Goal: Task Accomplishment & Management: Use online tool/utility

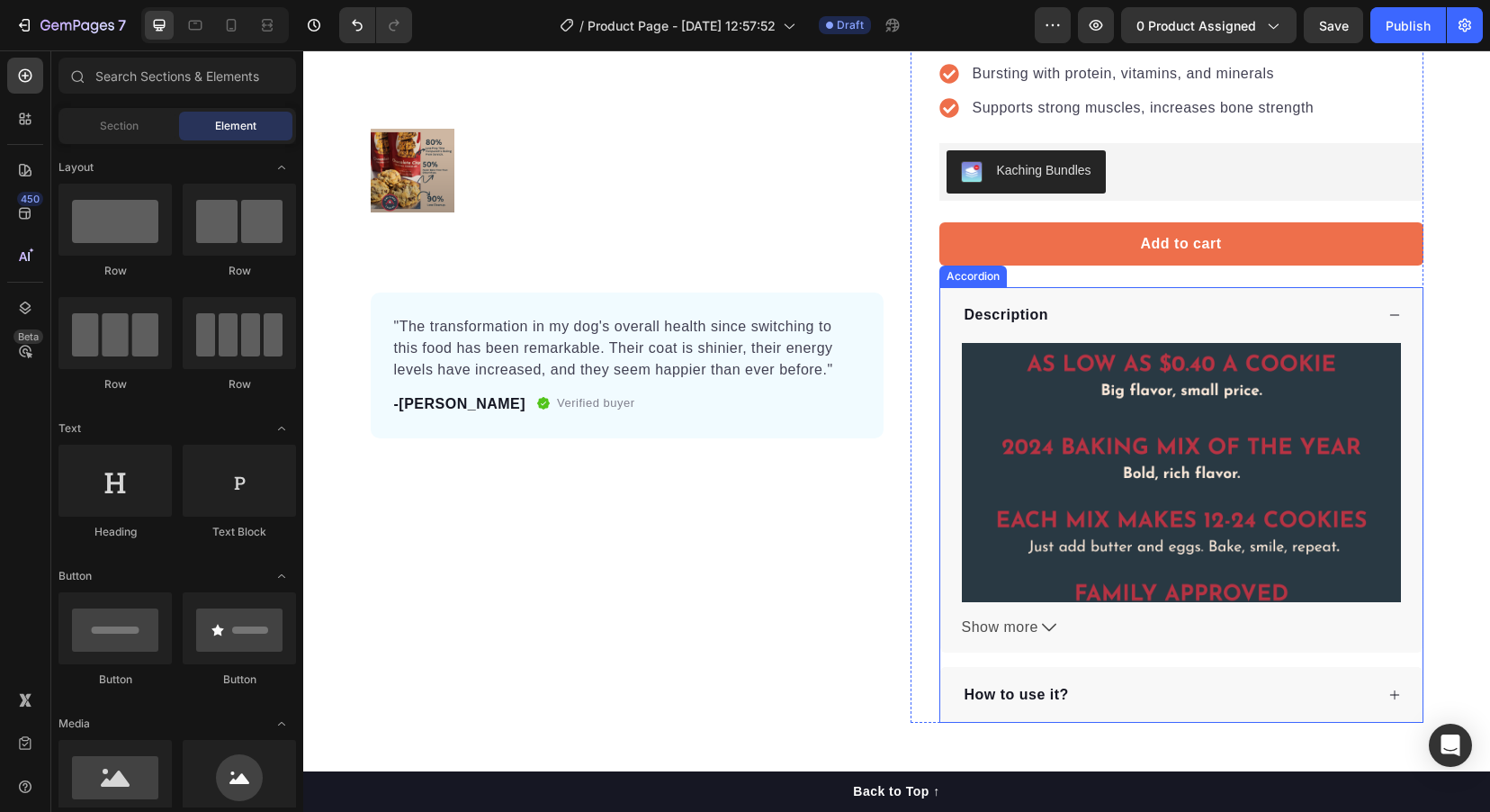
scroll to position [360, 0]
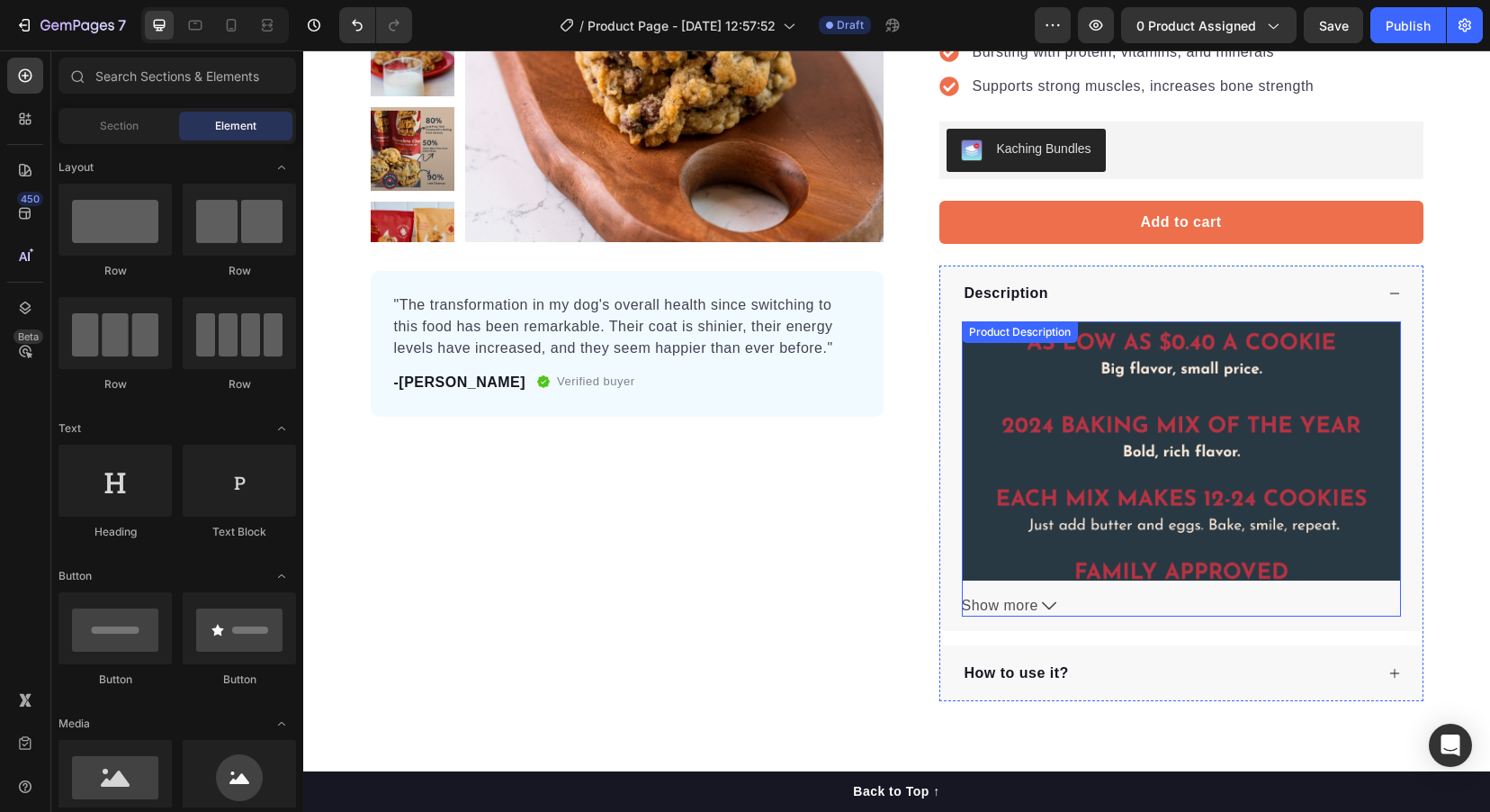
click at [1059, 398] on img at bounding box center [1182, 541] width 439 height 439
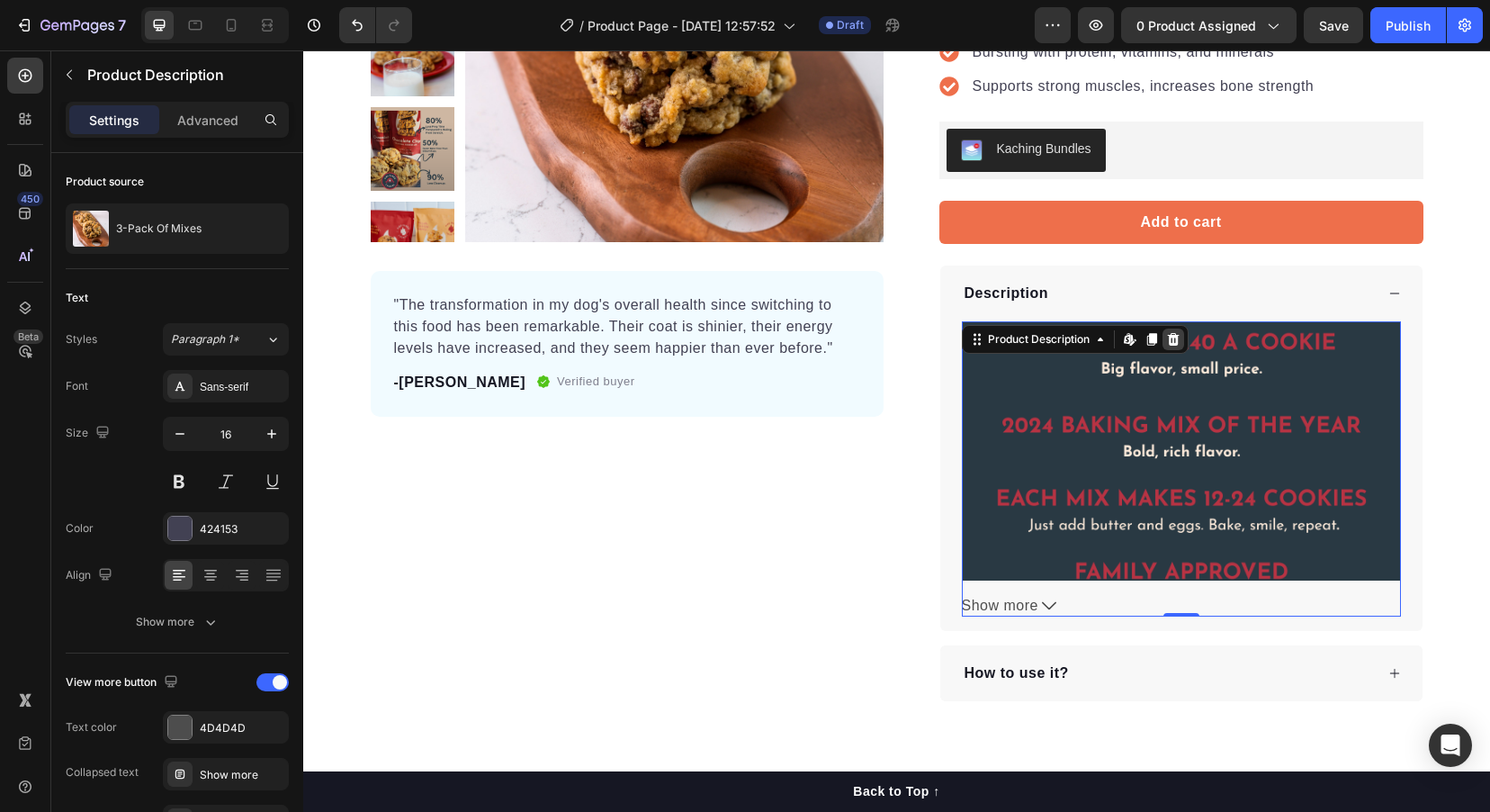
click at [1171, 342] on icon at bounding box center [1172, 338] width 11 height 12
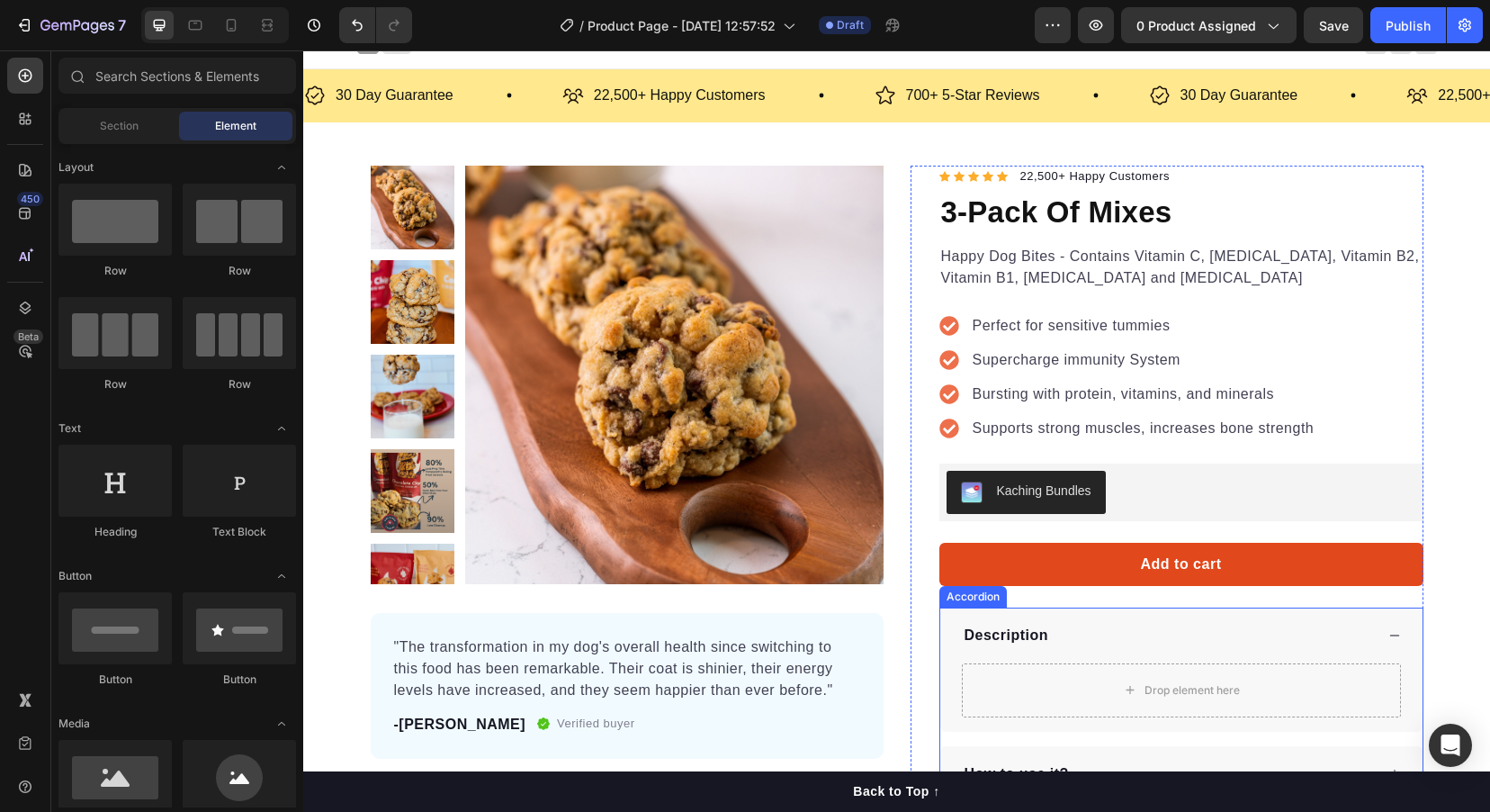
scroll to position [0, 0]
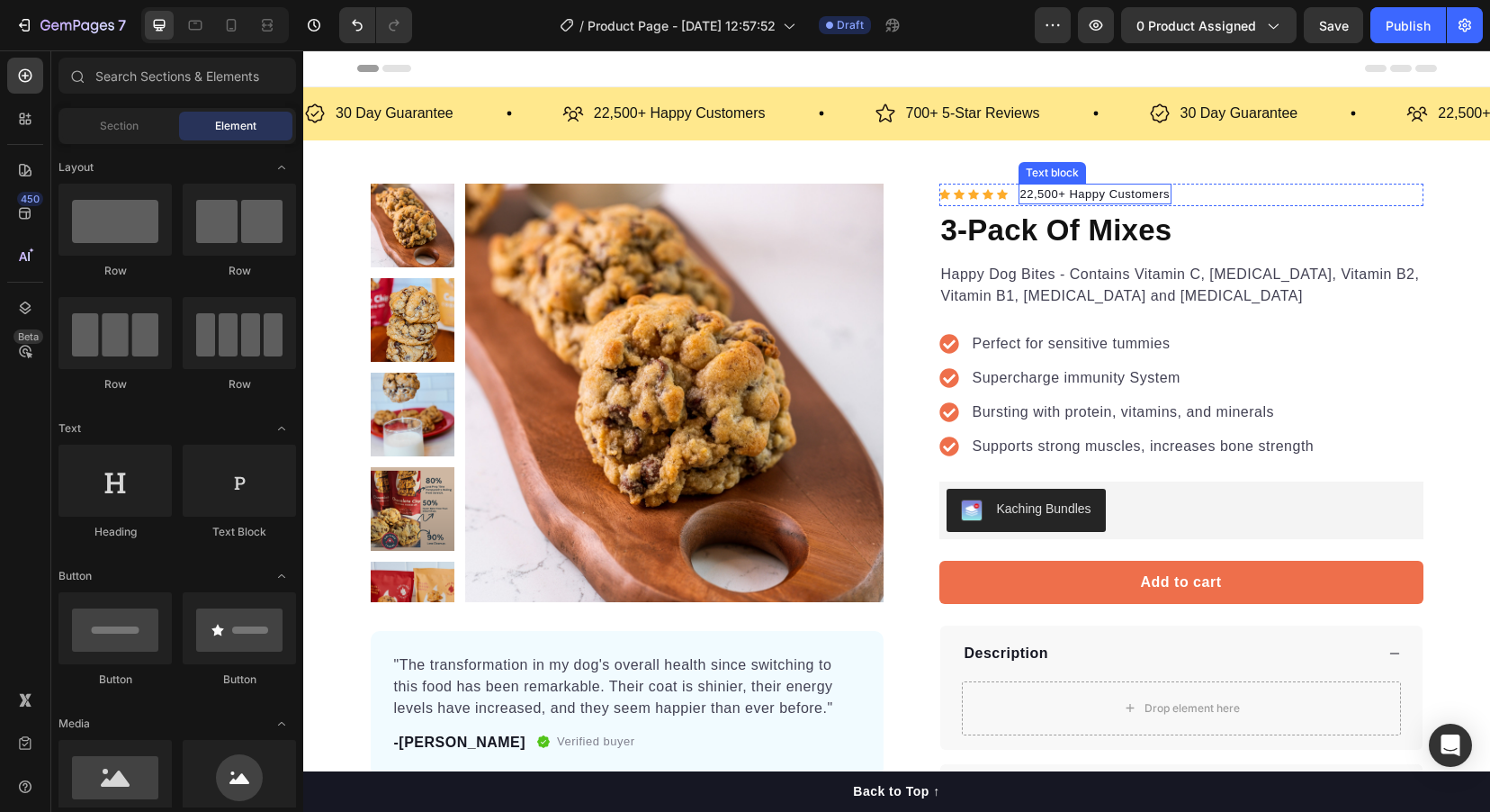
click at [1026, 192] on p "22,500+ Happy Customers" at bounding box center [1095, 194] width 150 height 18
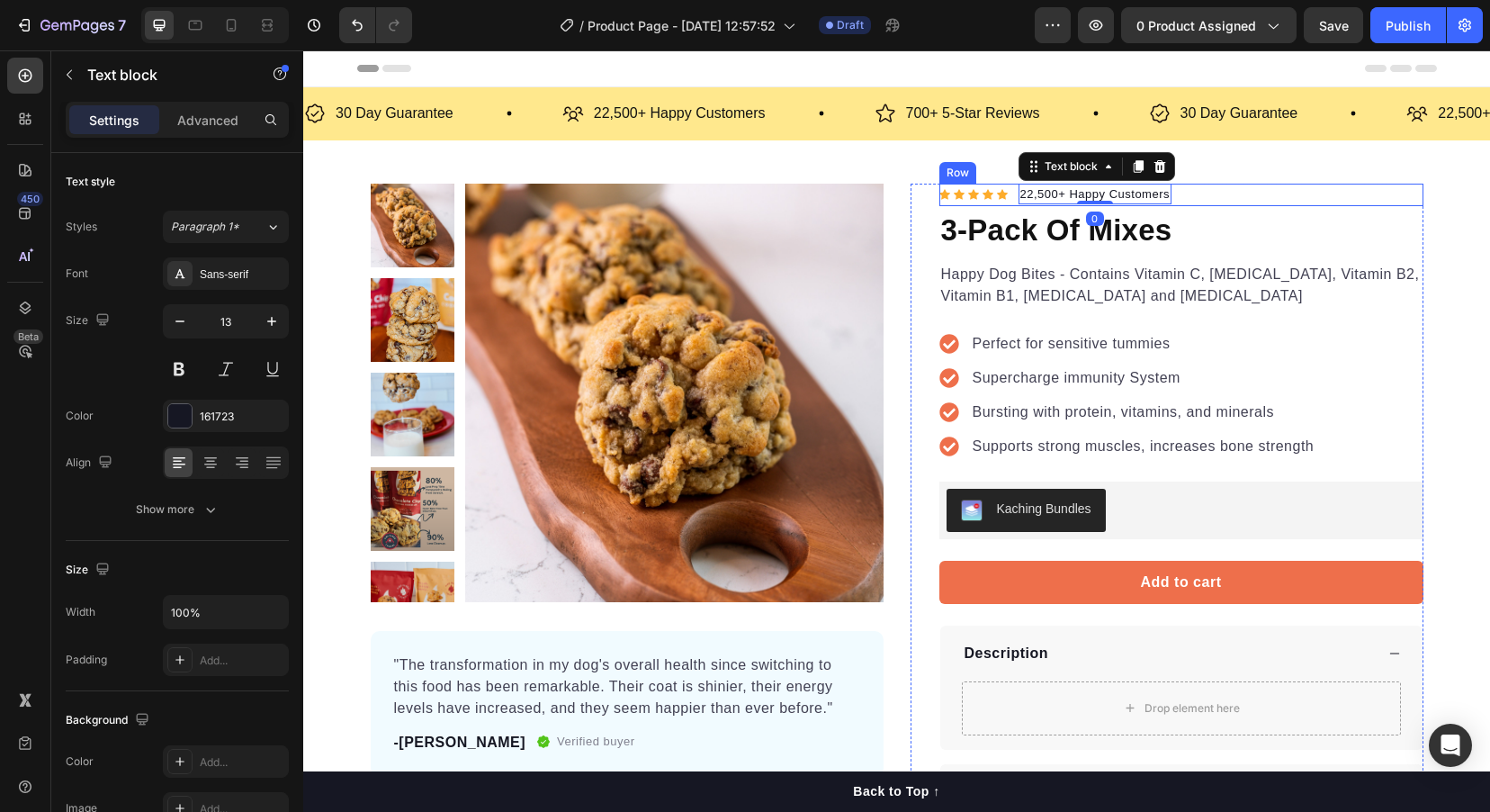
click at [1020, 194] on p "22,500+ Happy Customers" at bounding box center [1095, 194] width 150 height 18
click at [1036, 193] on p "22,500+ Happy Customers" at bounding box center [1095, 194] width 150 height 18
click at [1048, 193] on p "22,500+ Happy Customers" at bounding box center [1095, 194] width 150 height 18
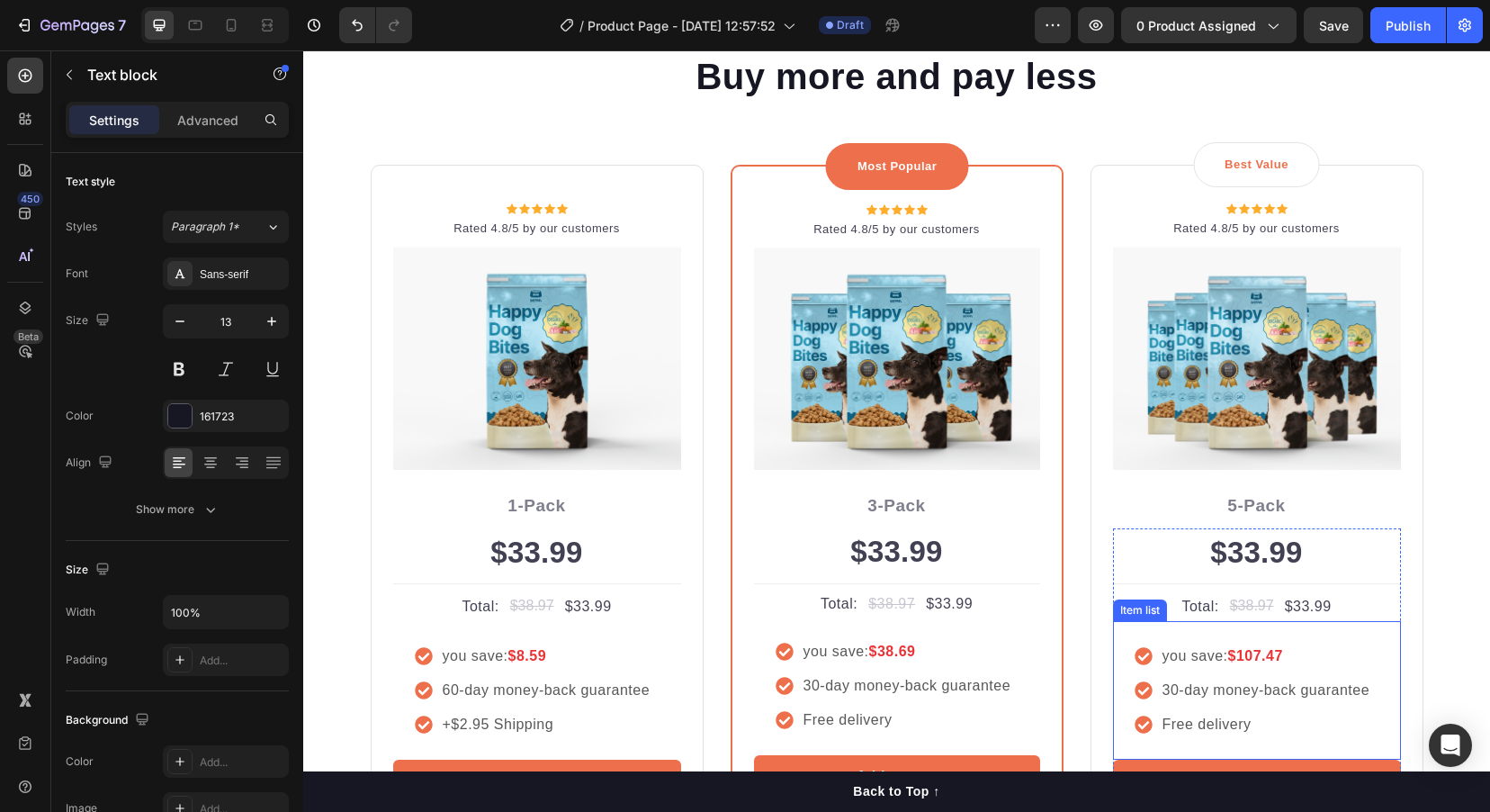
scroll to position [3239, 0]
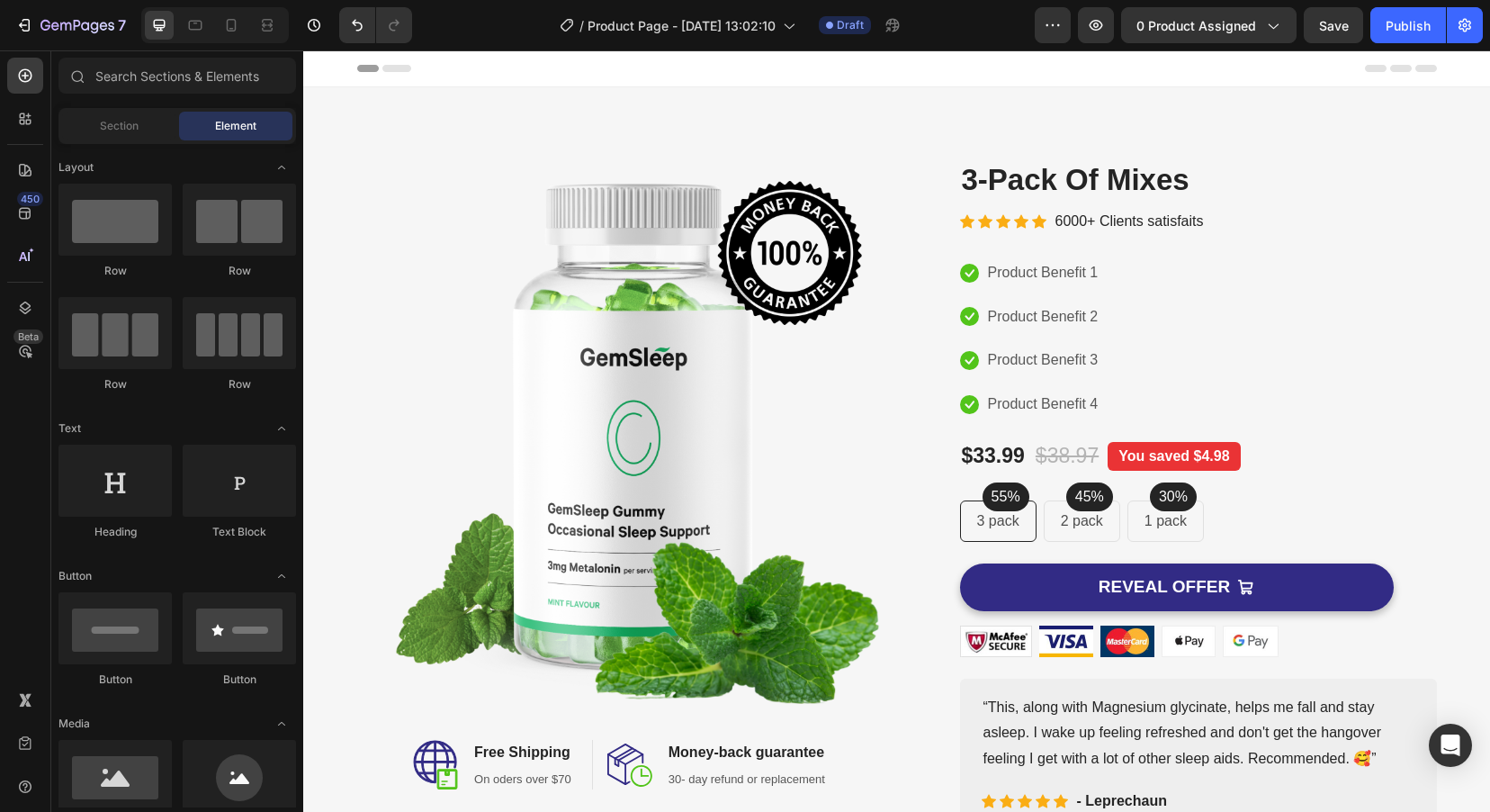
drag, startPoint x: 303, startPoint y: 50, endPoint x: 757, endPoint y: 273, distance: 505.8
click at [759, 261] on img at bounding box center [621, 435] width 527 height 551
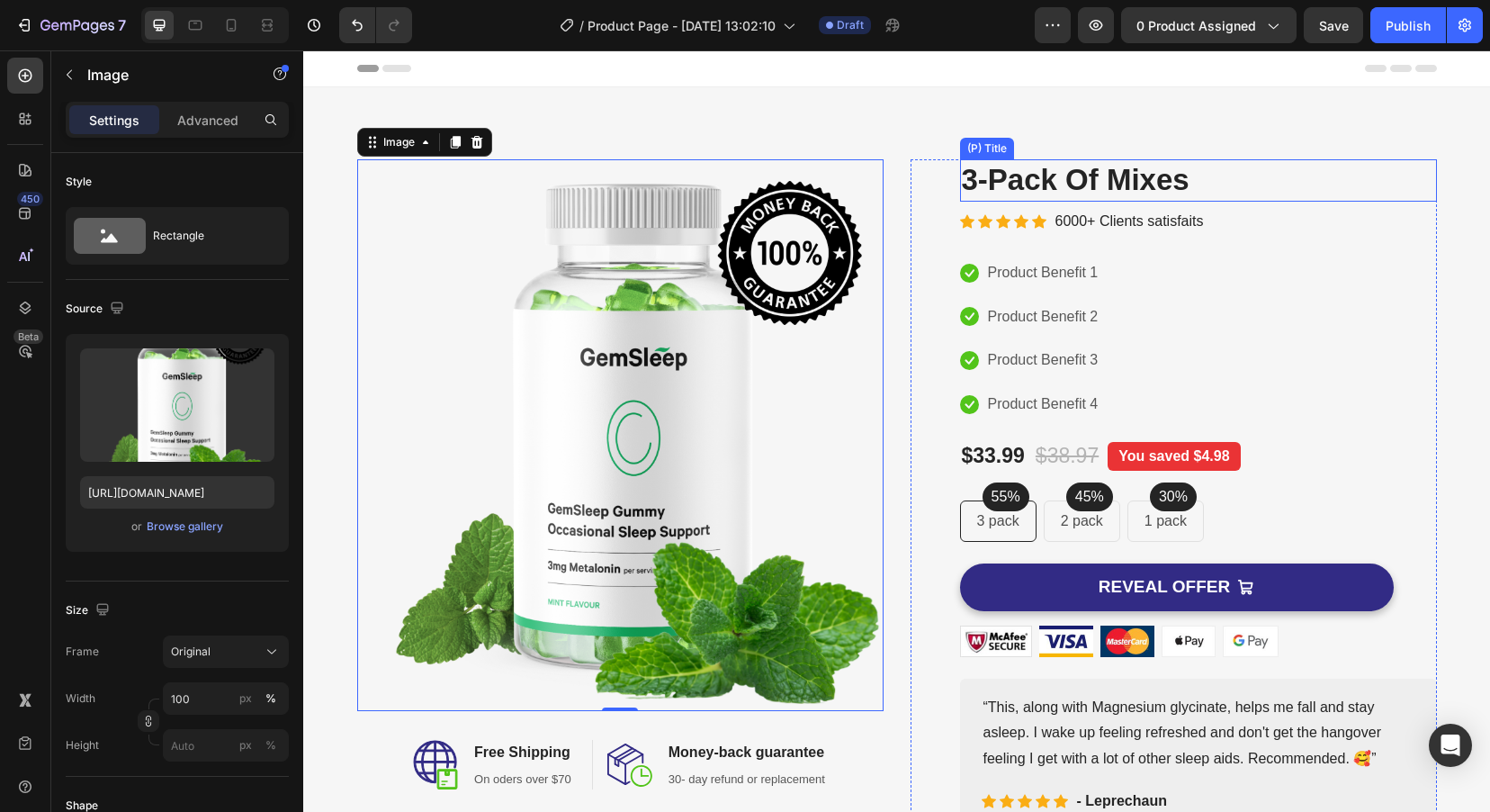
click at [1103, 176] on h2 "3-Pack Of Mixes" at bounding box center [1199, 181] width 477 height 42
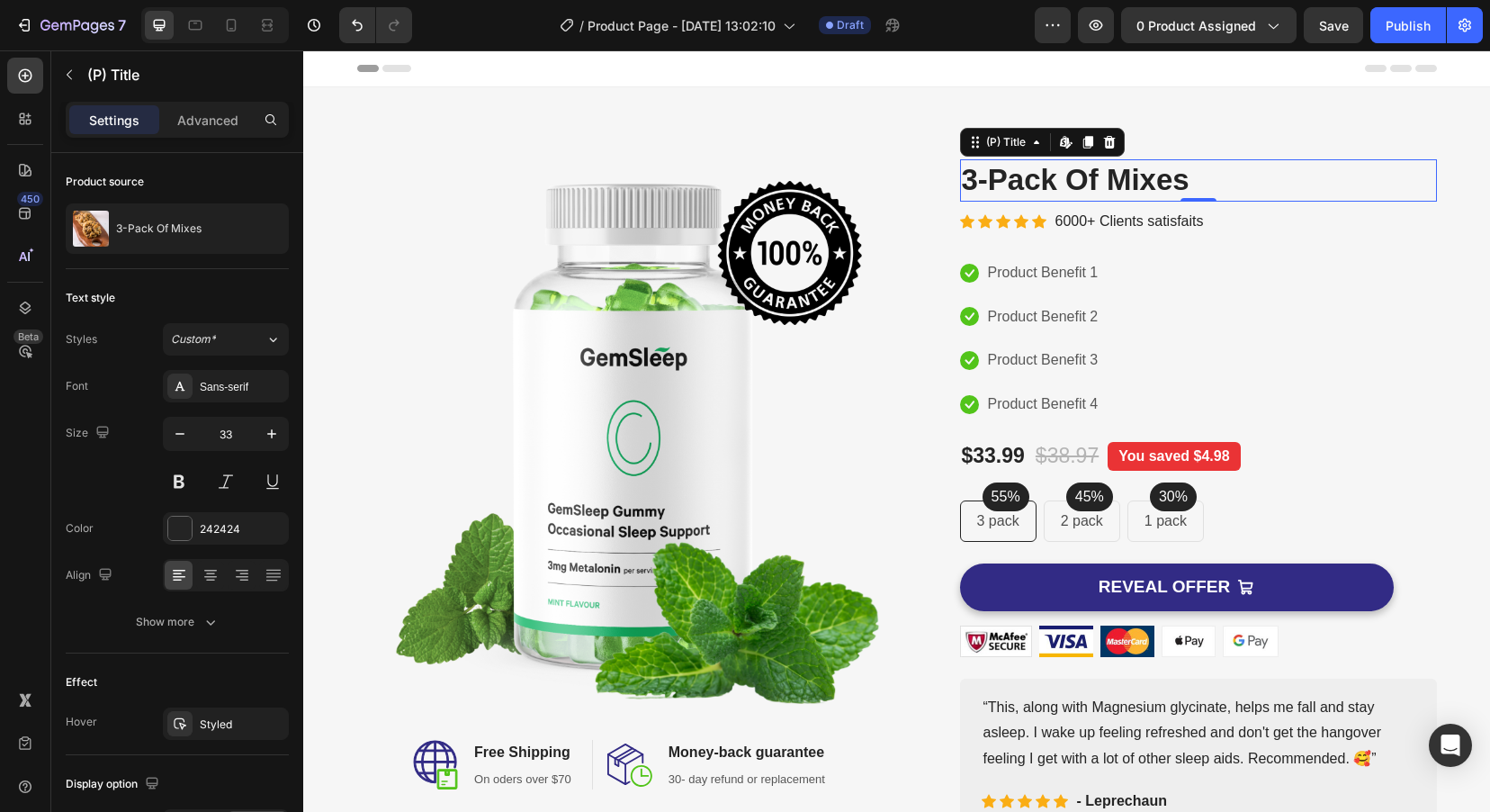
click at [1193, 177] on h2 "3-Pack Of Mixes" at bounding box center [1199, 181] width 477 height 42
click at [1175, 176] on h2 "3-Pack Of Mixes" at bounding box center [1199, 181] width 477 height 42
click at [1055, 150] on div "Edit content in Shopify" at bounding box center [1066, 142] width 22 height 22
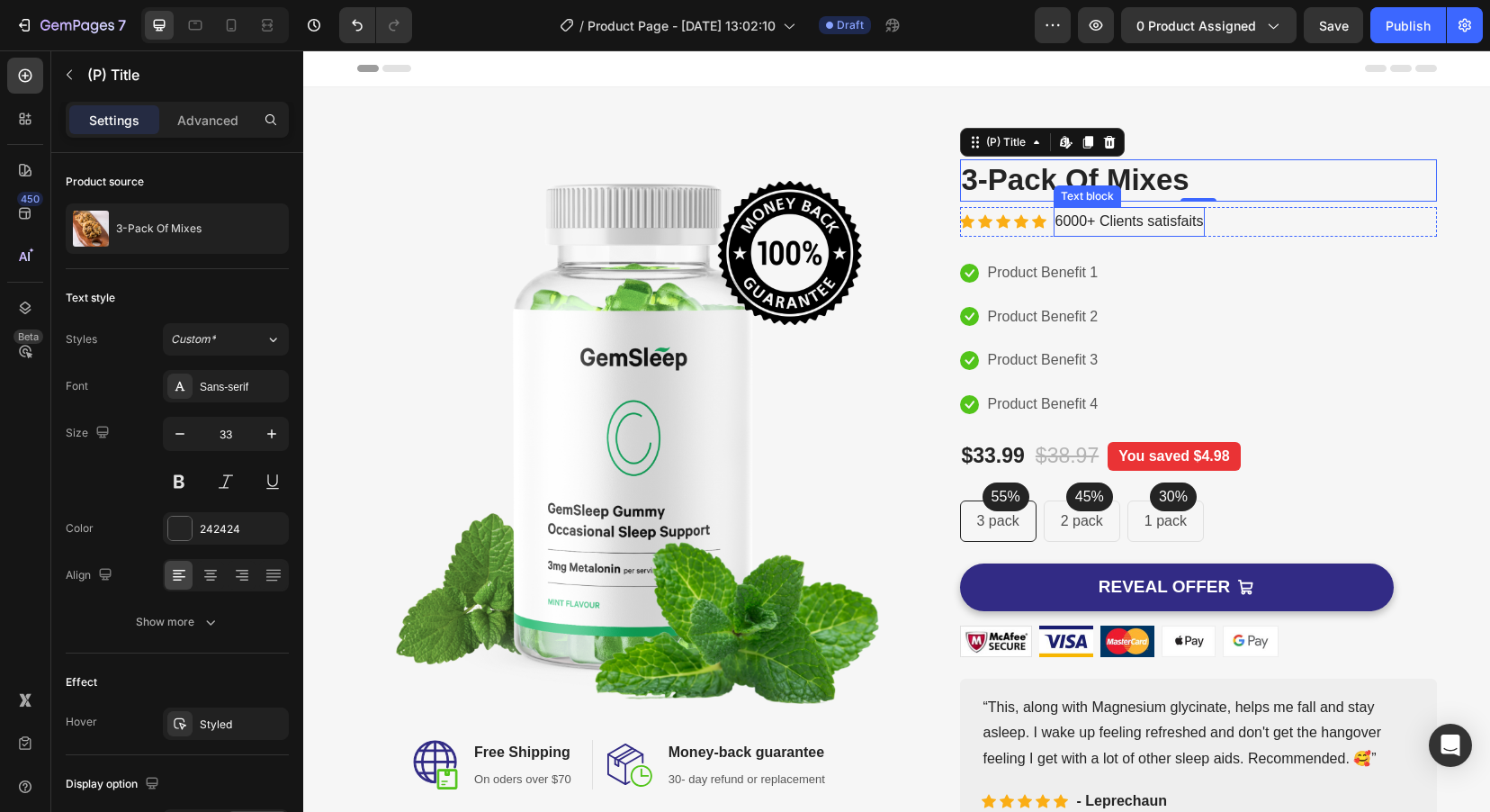
click at [1075, 223] on p "6000+ Clients satisfaits" at bounding box center [1130, 222] width 148 height 26
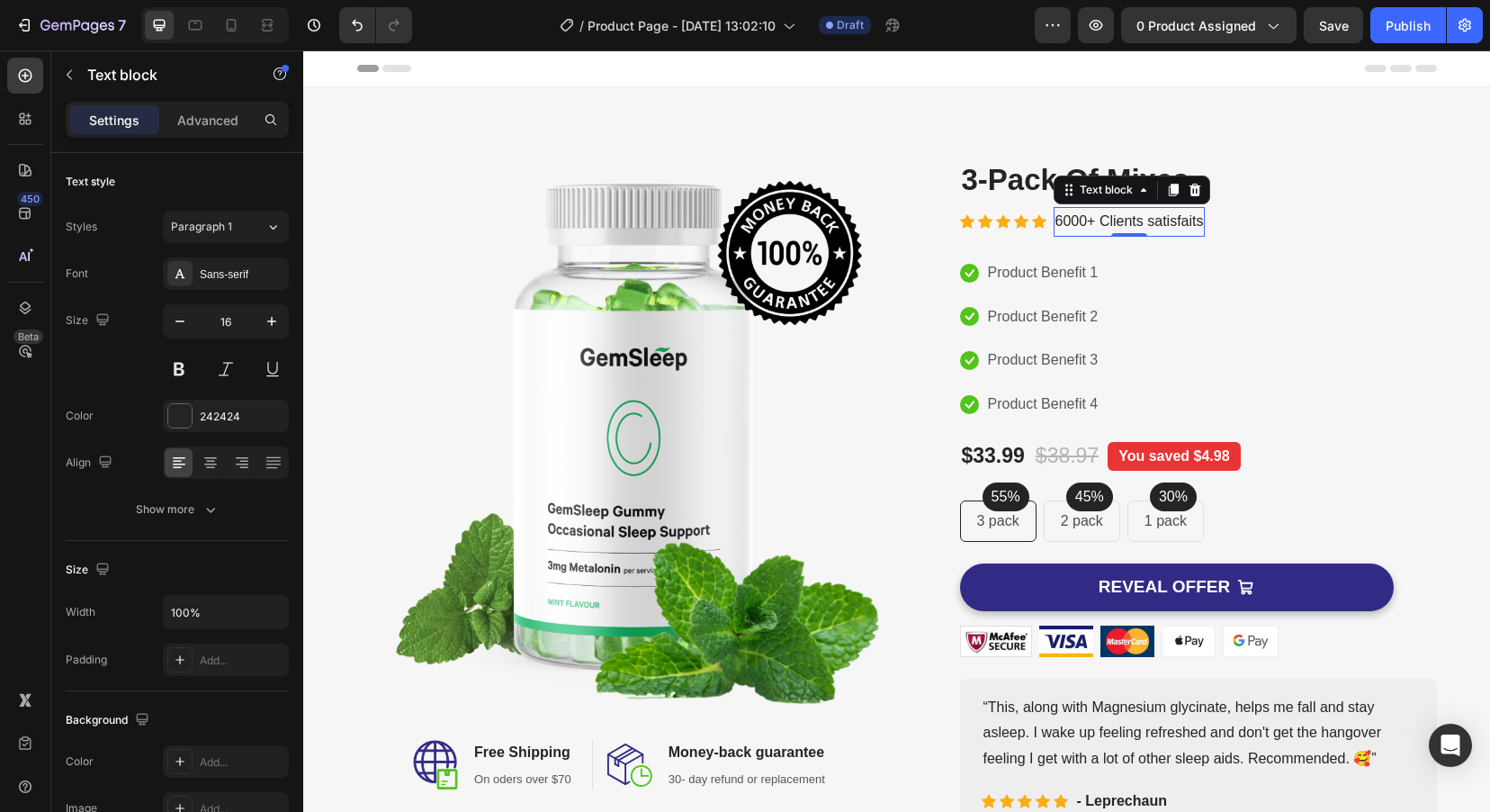
click at [1055, 221] on p "6000+ Clients satisfaits" at bounding box center [1130, 222] width 148 height 26
click at [1115, 214] on p "4000+ Clients satisfaits" at bounding box center [1130, 222] width 148 height 26
click at [1165, 219] on p "4000+ Clients satisfaits" at bounding box center [1130, 222] width 148 height 26
click at [1164, 219] on p "4000+ Clients satisfaits" at bounding box center [1130, 222] width 148 height 26
click at [1174, 218] on p "4000+ Clients satisfaits" at bounding box center [1130, 222] width 148 height 26
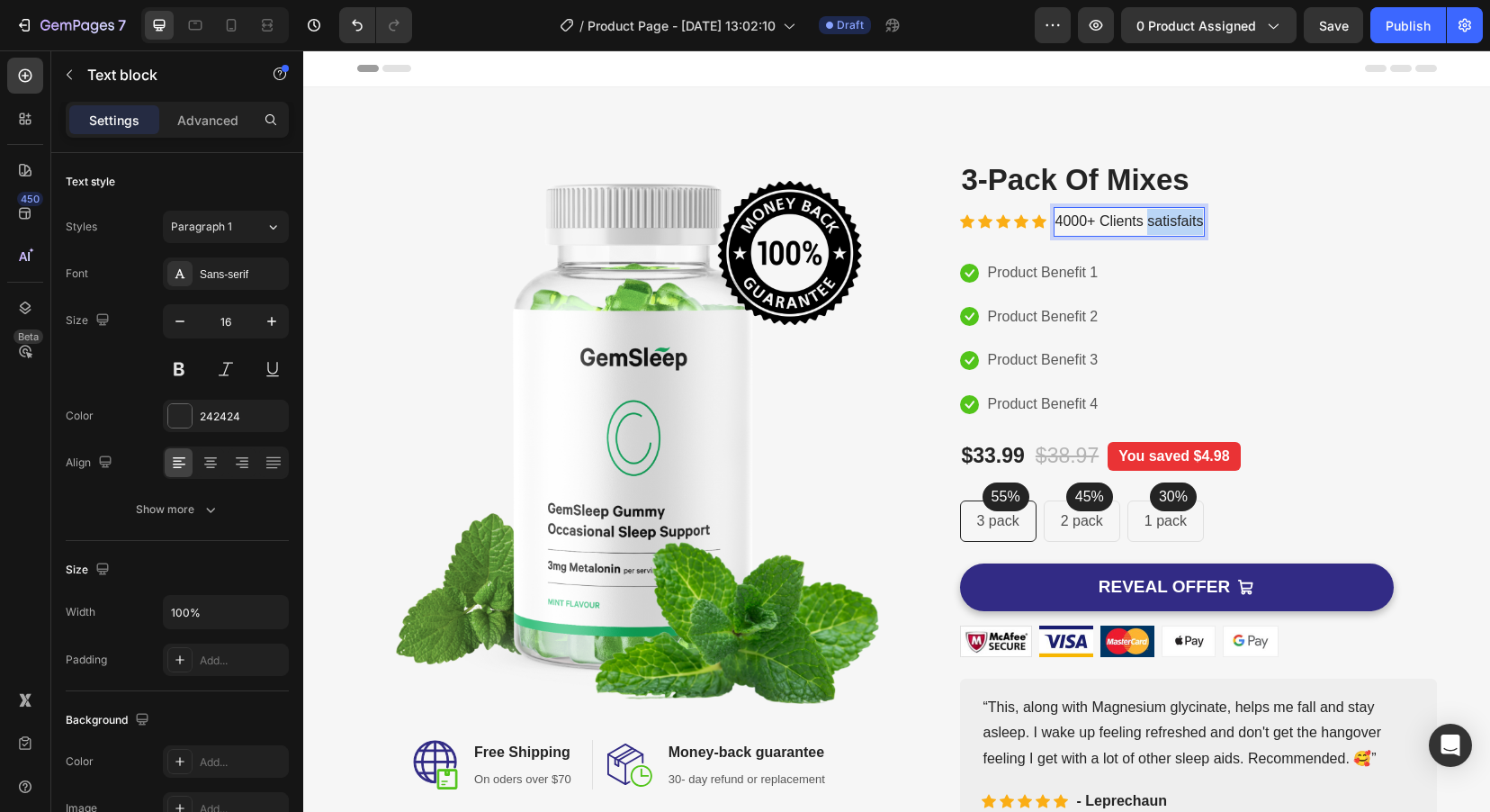
click at [1174, 218] on p "4000+ Clients satisfaits" at bounding box center [1130, 222] width 148 height 26
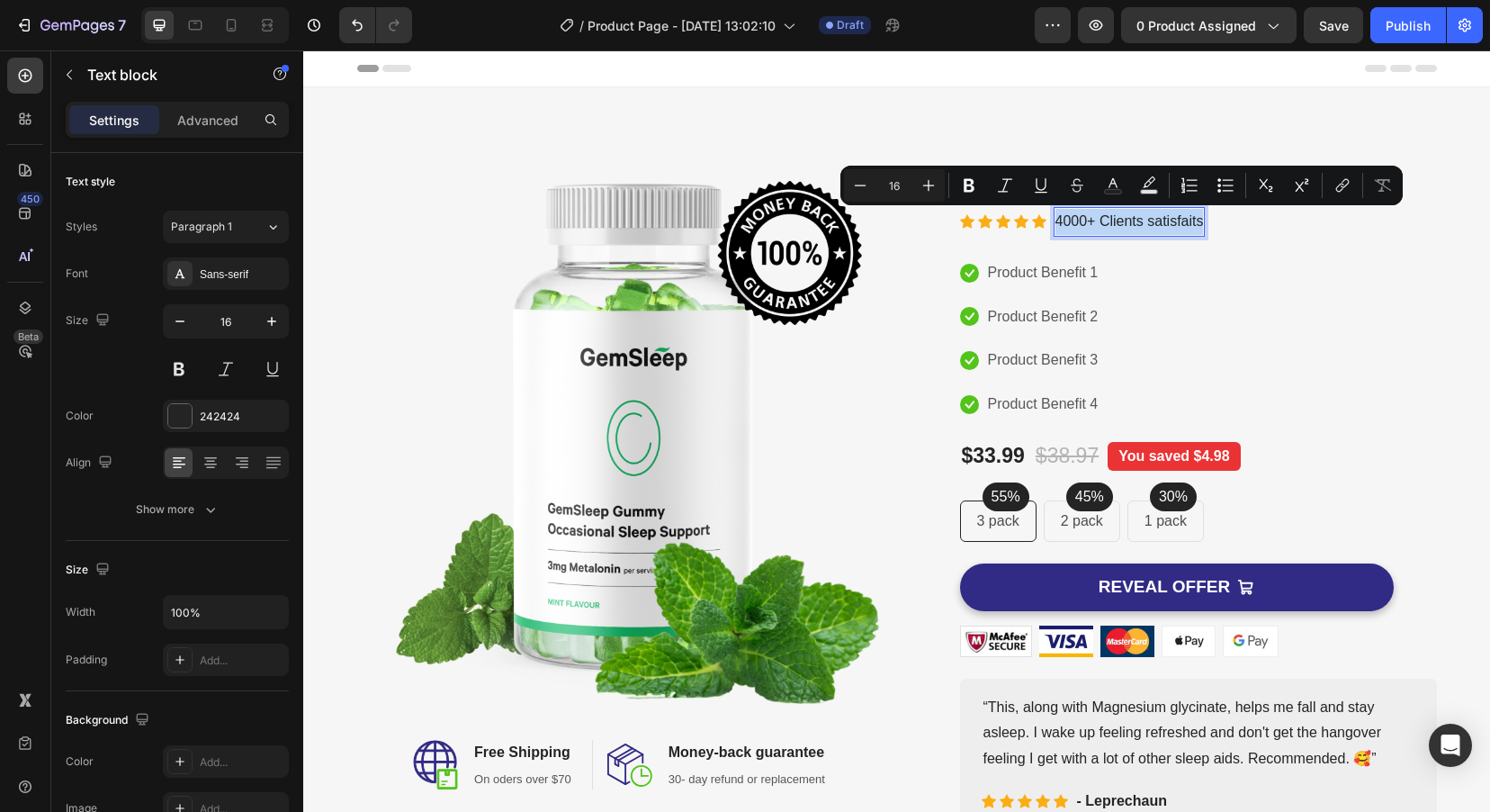
click at [1174, 218] on p "4000+ Clients satisfaits" at bounding box center [1130, 222] width 148 height 26
click at [1167, 225] on p "4000+ Clients satisfaits" at bounding box center [1130, 222] width 148 height 26
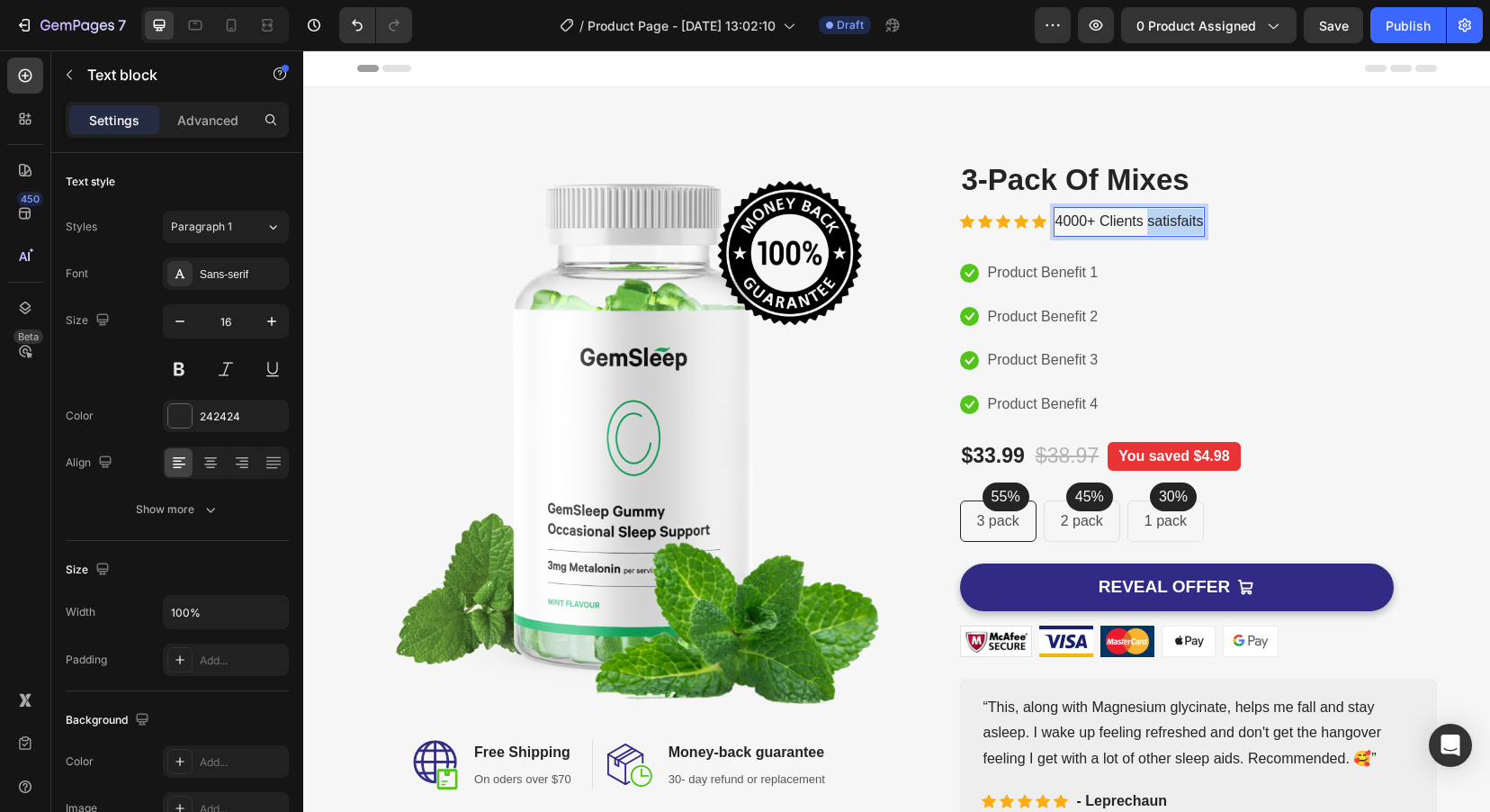
drag, startPoint x: 1140, startPoint y: 223, endPoint x: 1197, endPoint y: 222, distance: 57.0
click at [1197, 222] on div "4000+ Clients satisfaits" at bounding box center [1130, 222] width 152 height 29
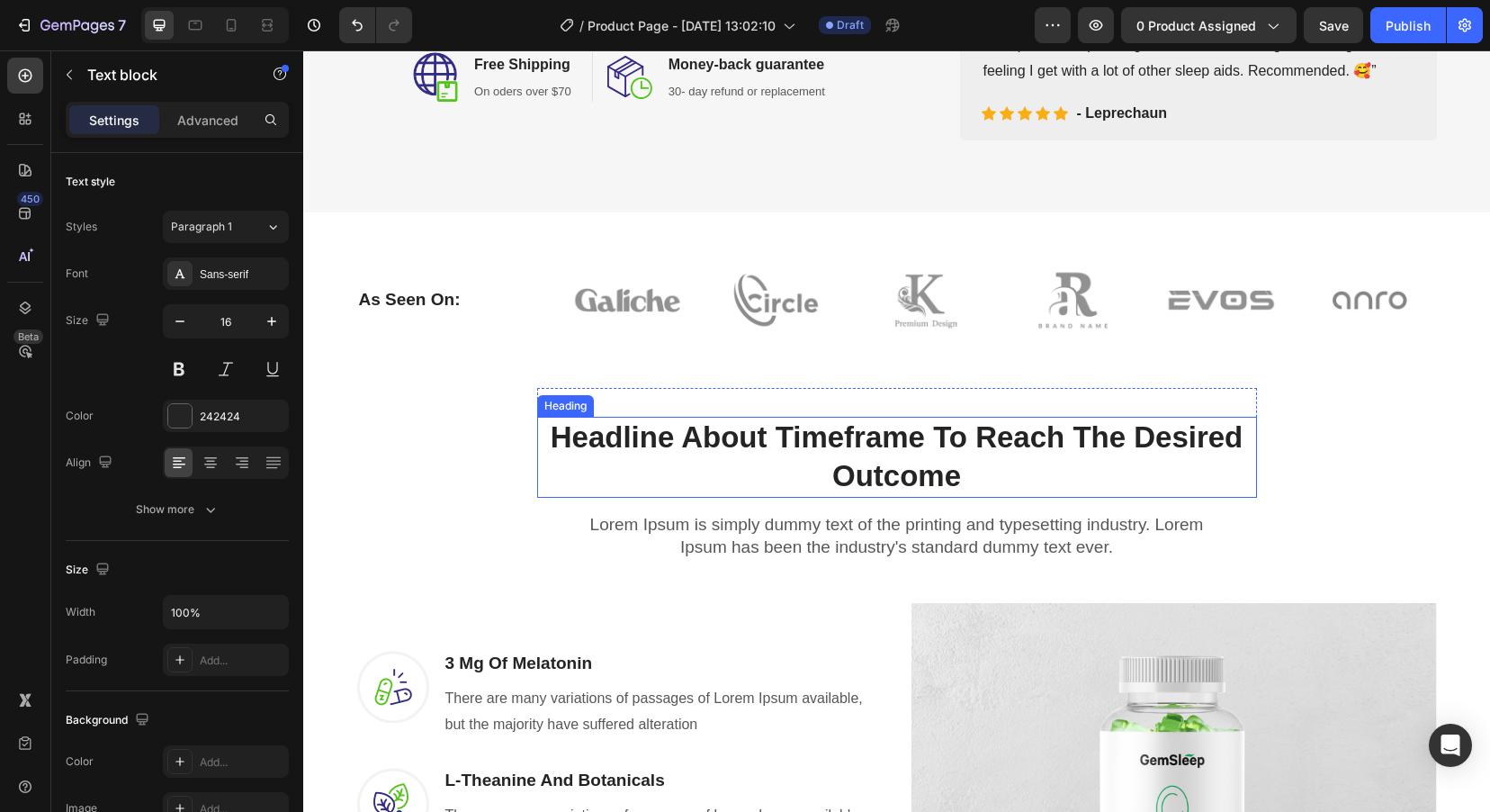
scroll to position [720, 0]
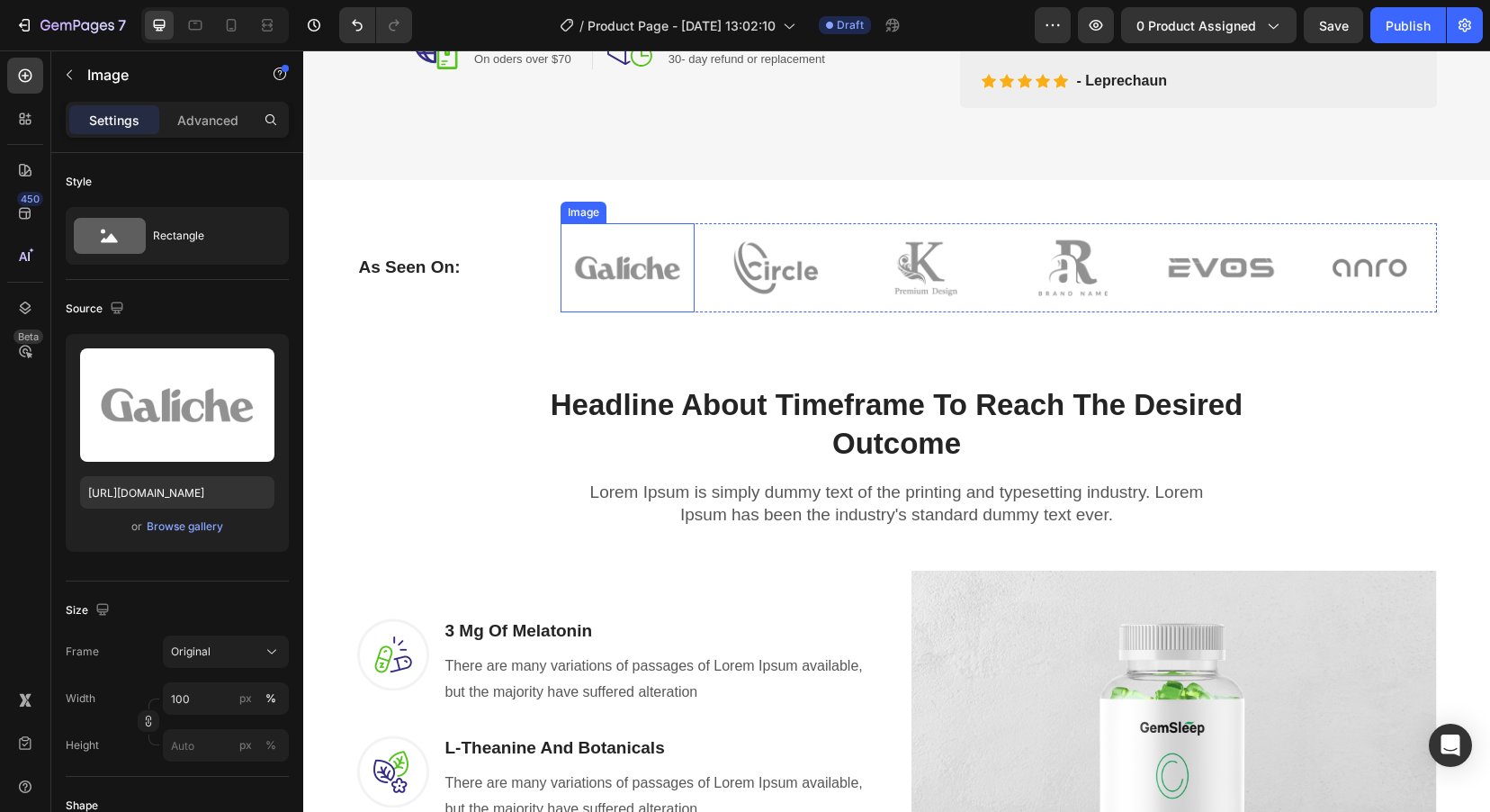
click at [619, 278] on img at bounding box center [628, 268] width 134 height 89
click at [187, 523] on div "Browse gallery" at bounding box center [184, 526] width 76 height 16
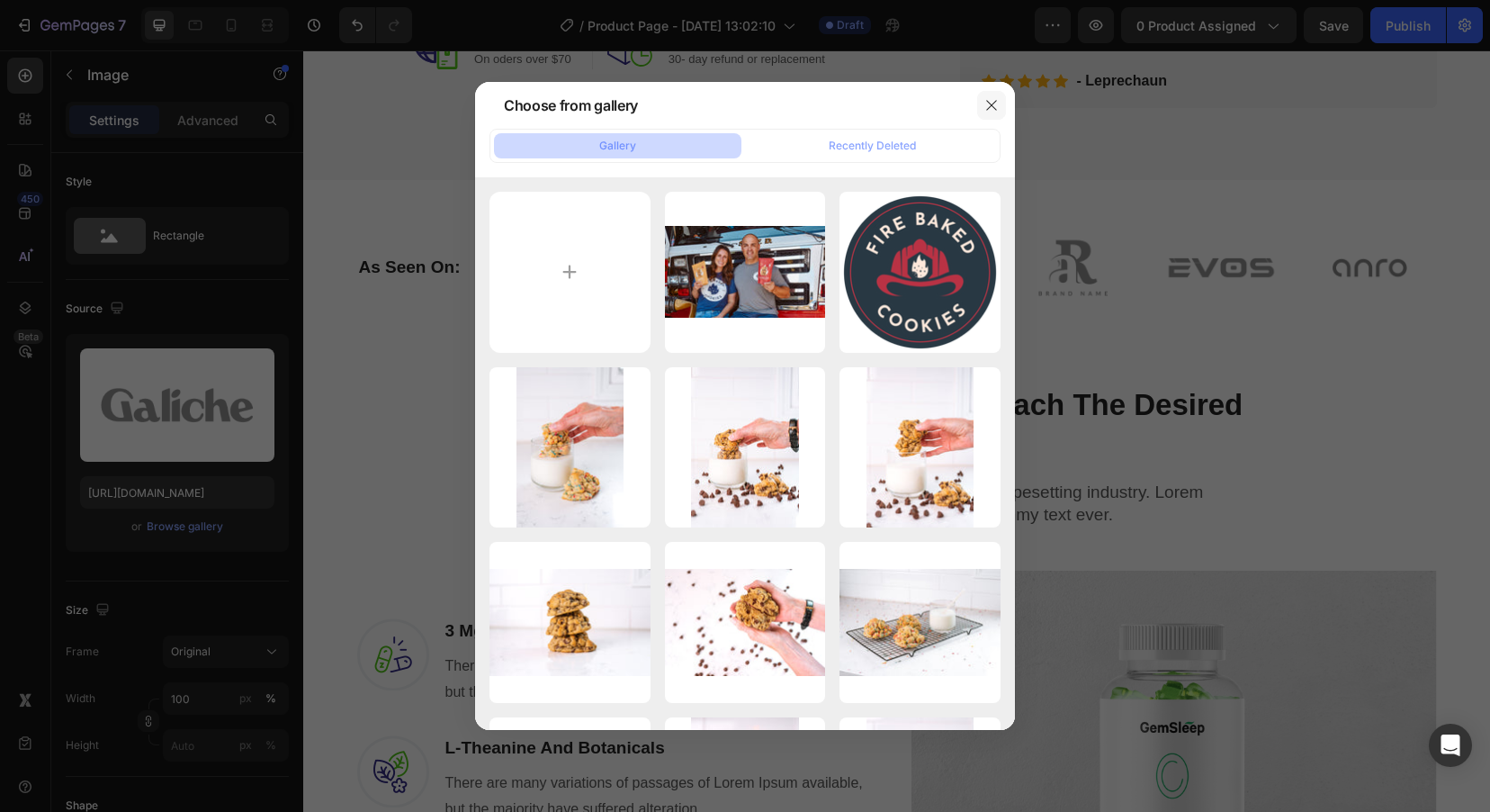
click at [1000, 98] on button "button" at bounding box center [992, 106] width 29 height 29
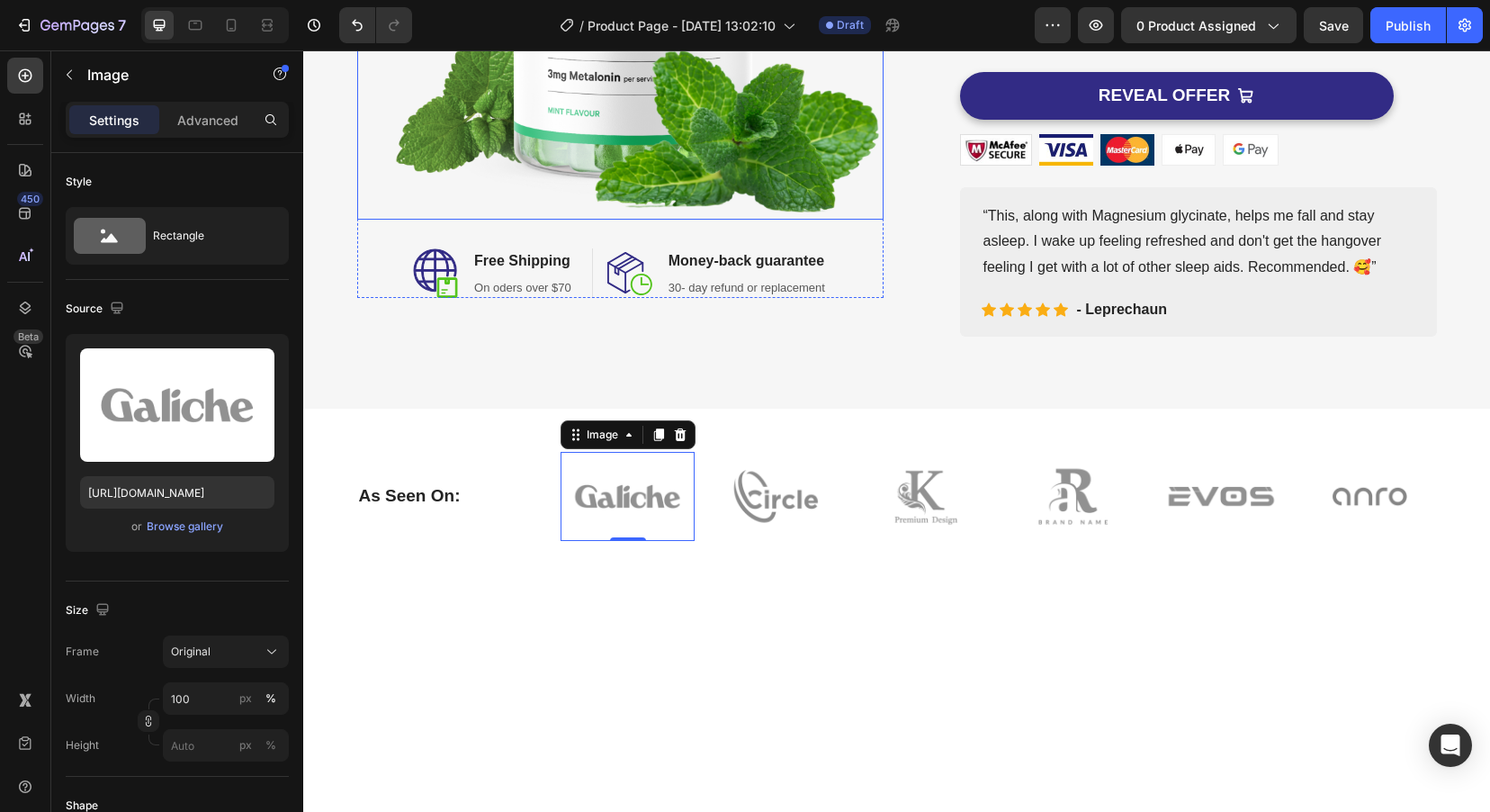
scroll to position [540, 0]
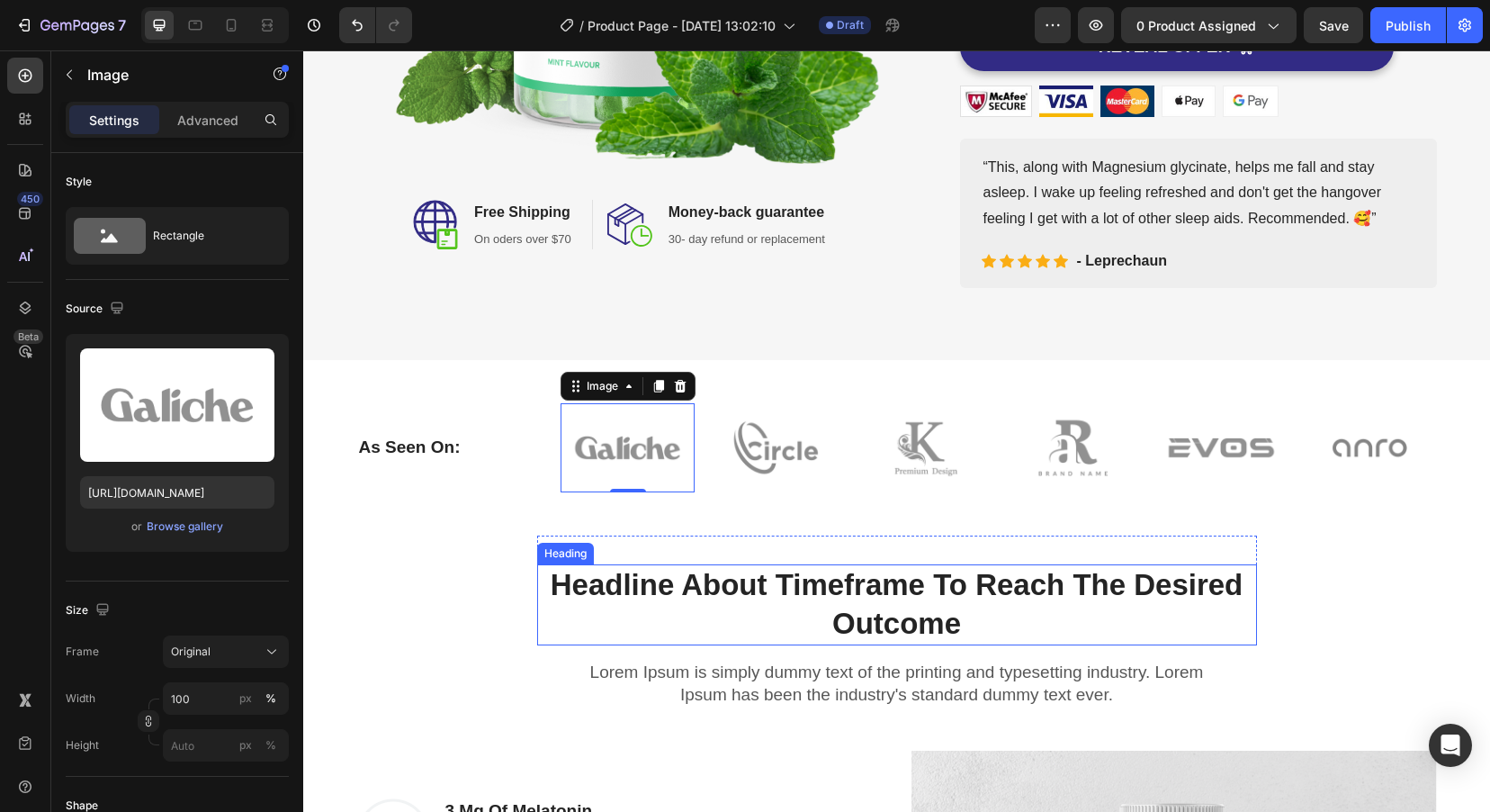
click at [778, 580] on p "Headline About Timeframe To Reach The Desired Outcome" at bounding box center [897, 604] width 716 height 77
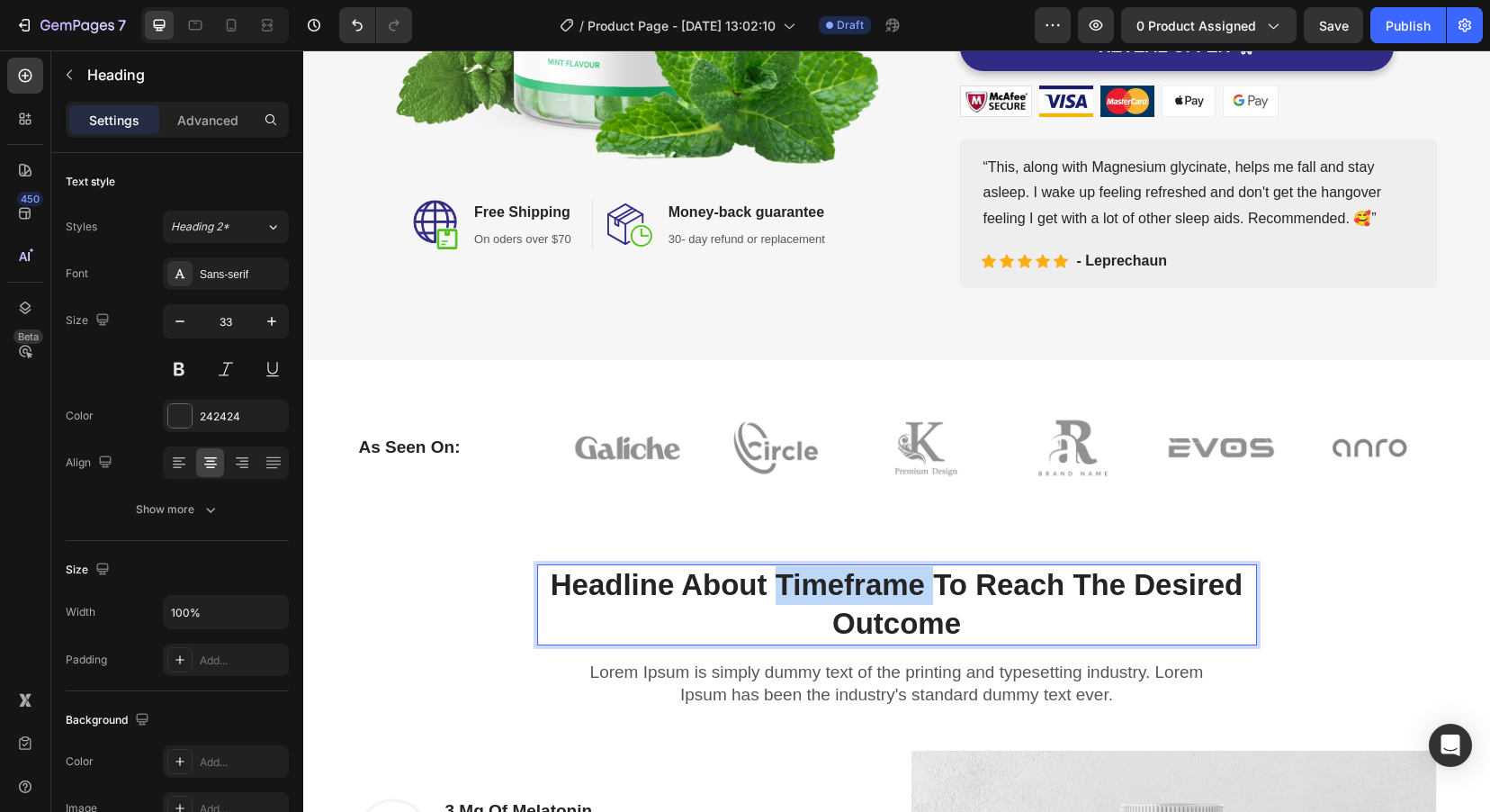
click at [778, 580] on p "Headline About Timeframe To Reach The Desired Outcome" at bounding box center [897, 604] width 716 height 77
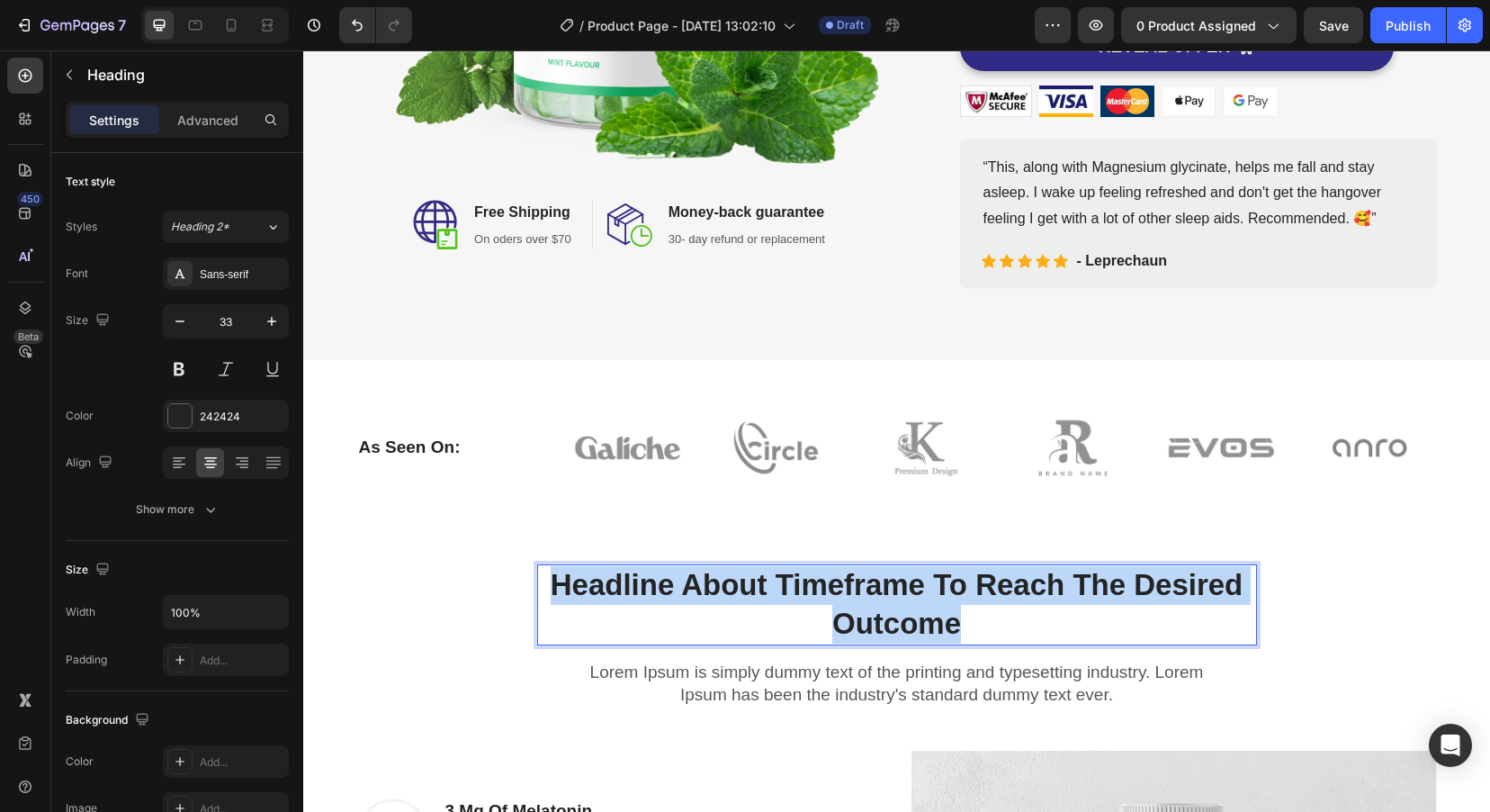
click at [778, 580] on p "Headline About Timeframe To Reach The Desired Outcome" at bounding box center [897, 604] width 716 height 77
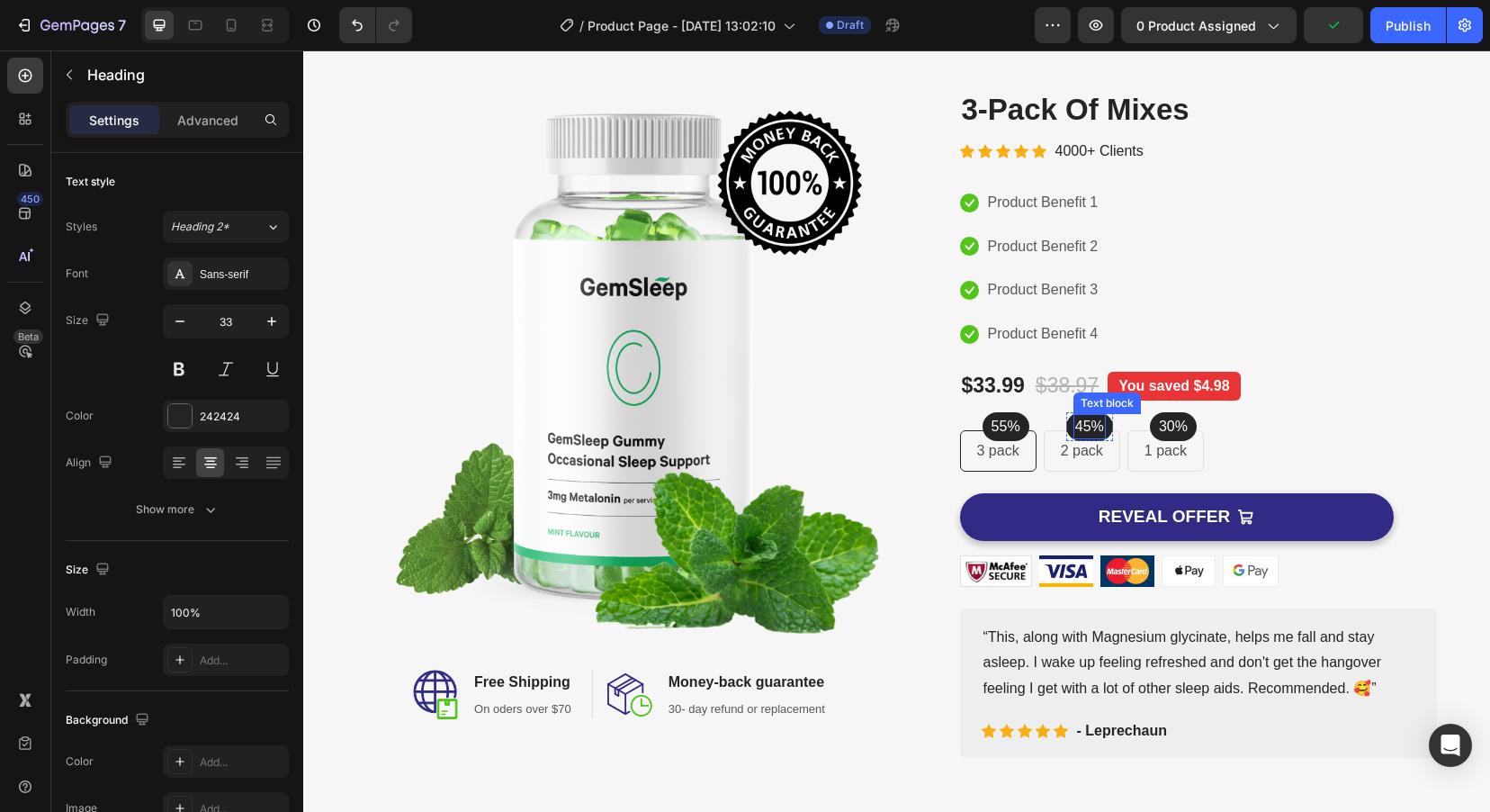
scroll to position [0, 0]
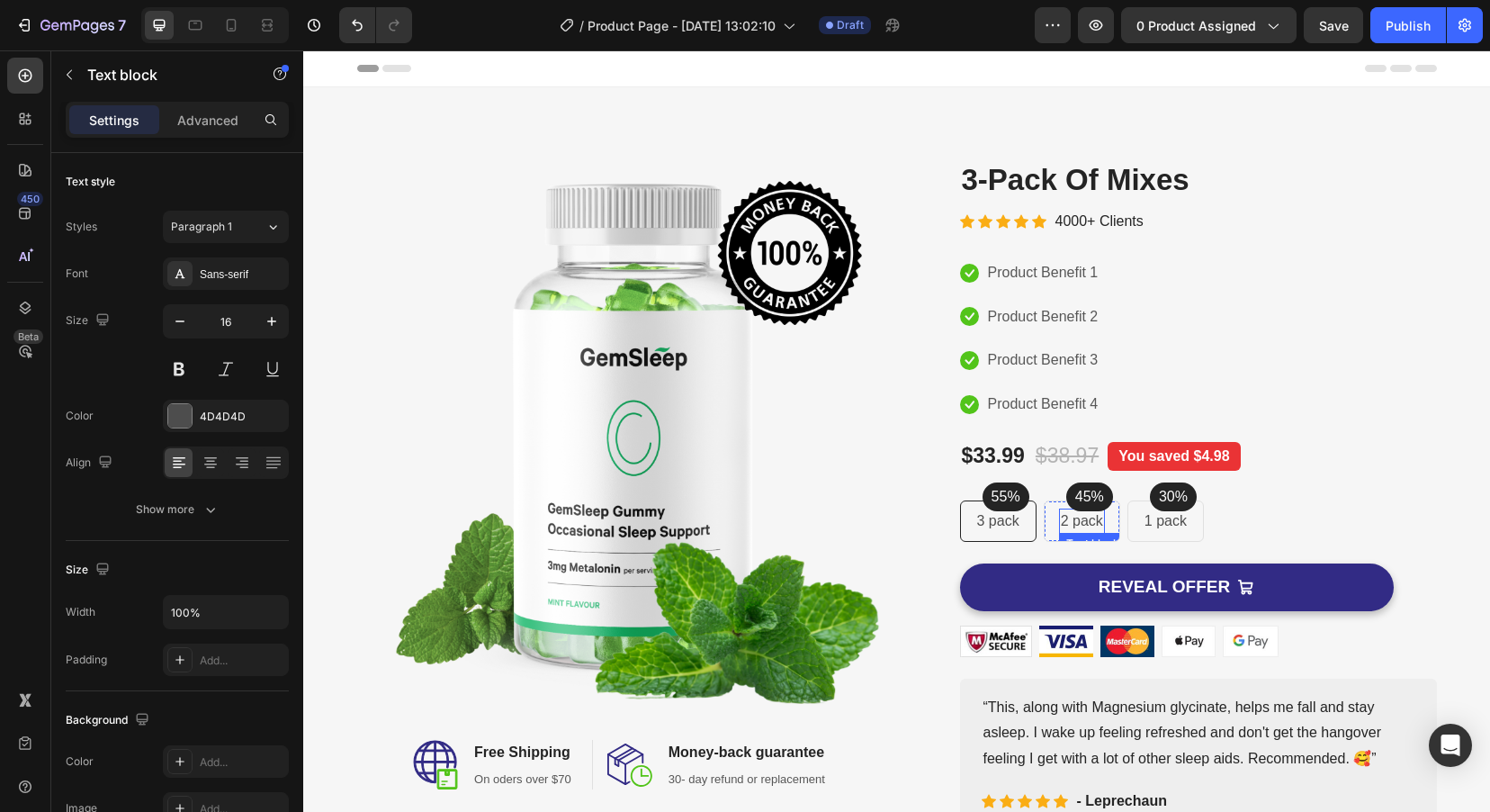
click at [1071, 524] on p "2 pack" at bounding box center [1082, 521] width 42 height 22
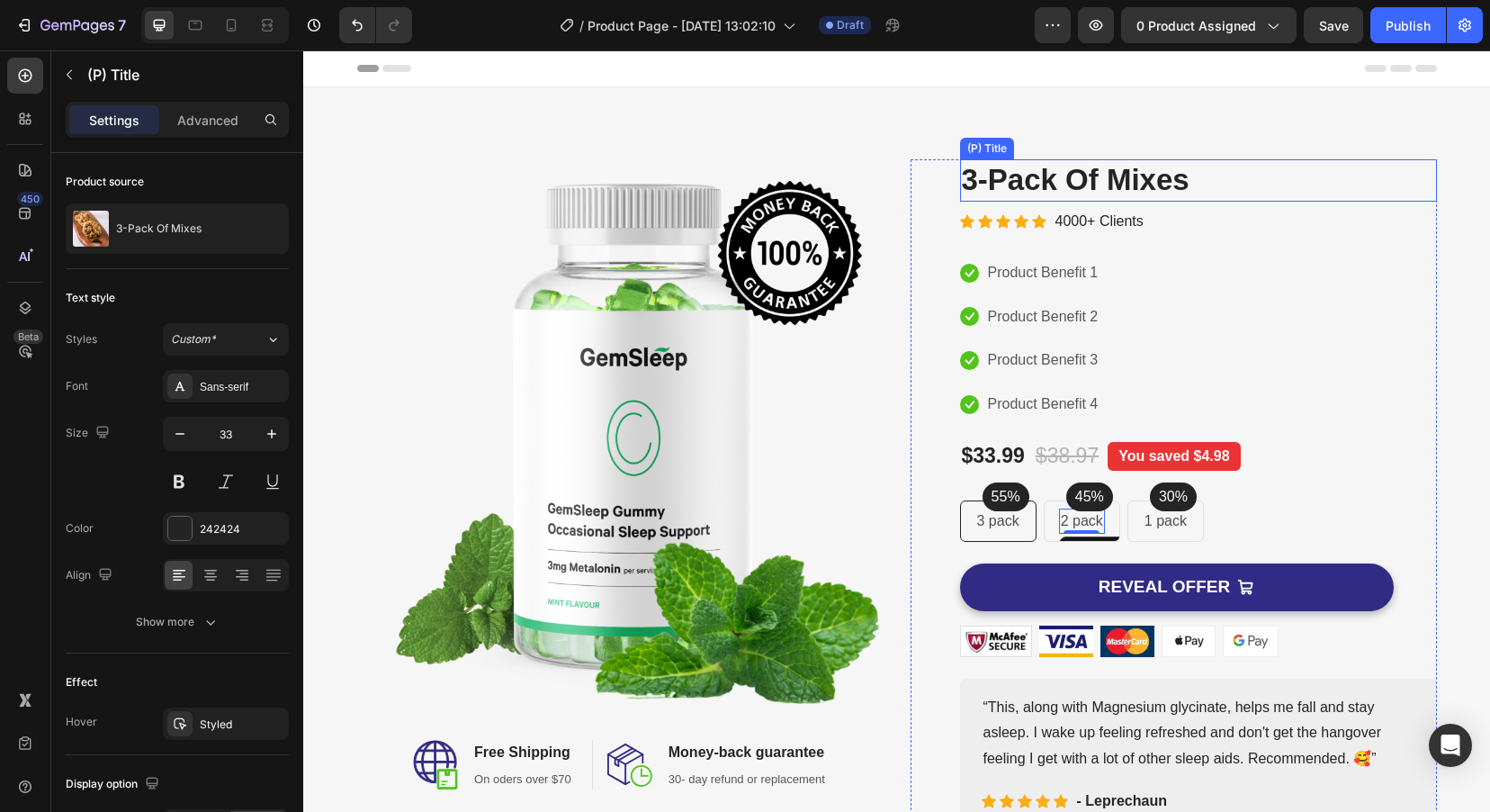
click at [1053, 181] on h2 "3-Pack Of Mixes" at bounding box center [1199, 181] width 477 height 42
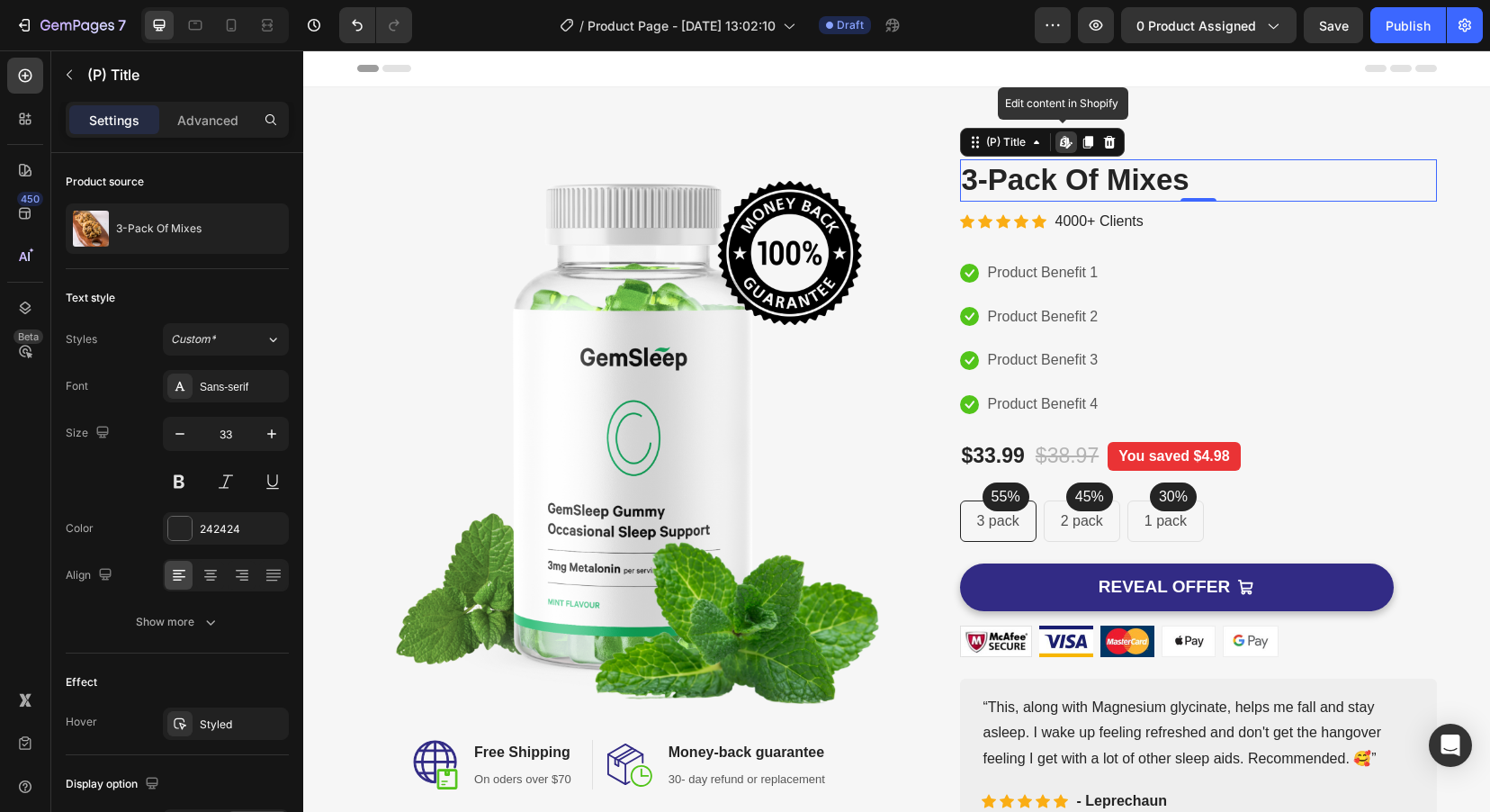
click at [1036, 180] on h2 "3-Pack Of Mixes" at bounding box center [1199, 181] width 477 height 42
click at [1194, 173] on h2 "3-Pack Of Mixes" at bounding box center [1199, 181] width 477 height 42
drag, startPoint x: 1170, startPoint y: 176, endPoint x: 1156, endPoint y: 176, distance: 14.0
click at [1170, 176] on h2 "3-Pack Of Mixes" at bounding box center [1199, 181] width 477 height 42
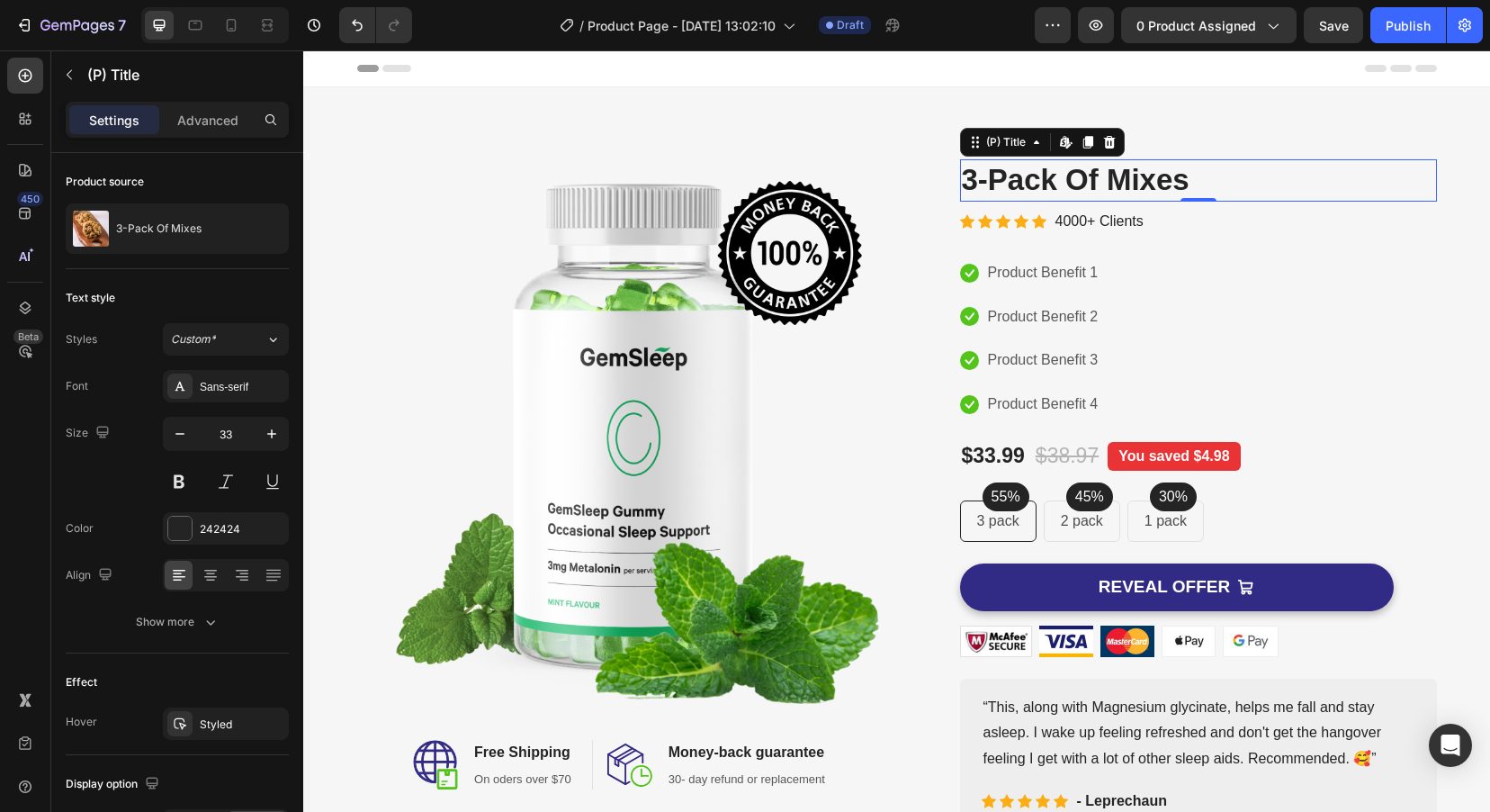
click at [1074, 181] on h2 "3-Pack Of Mixes" at bounding box center [1199, 181] width 477 height 42
click at [117, 185] on div "Product source" at bounding box center [105, 182] width 78 height 16
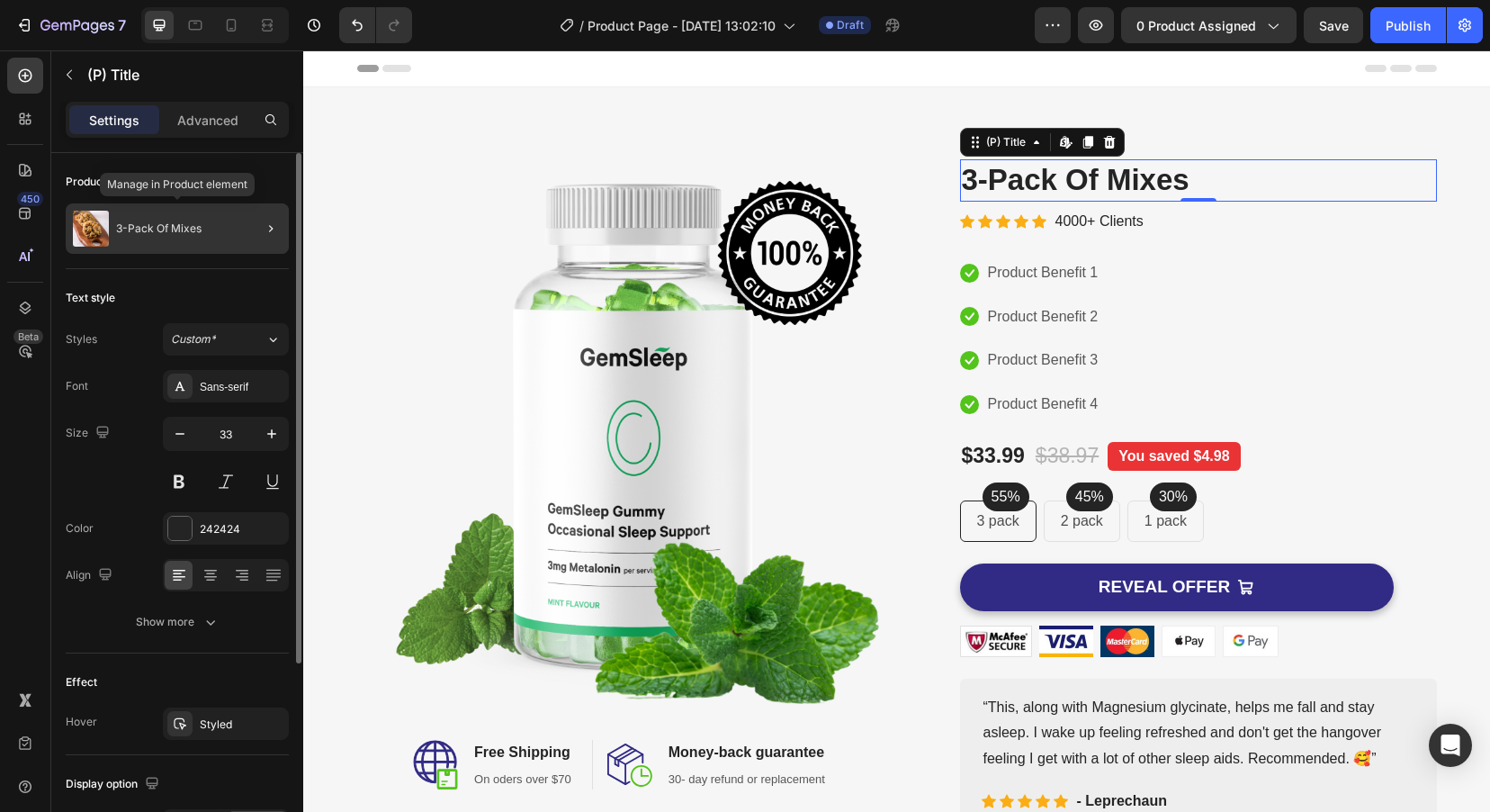
click at [141, 222] on div "3-Pack Of Mixes" at bounding box center [177, 228] width 223 height 50
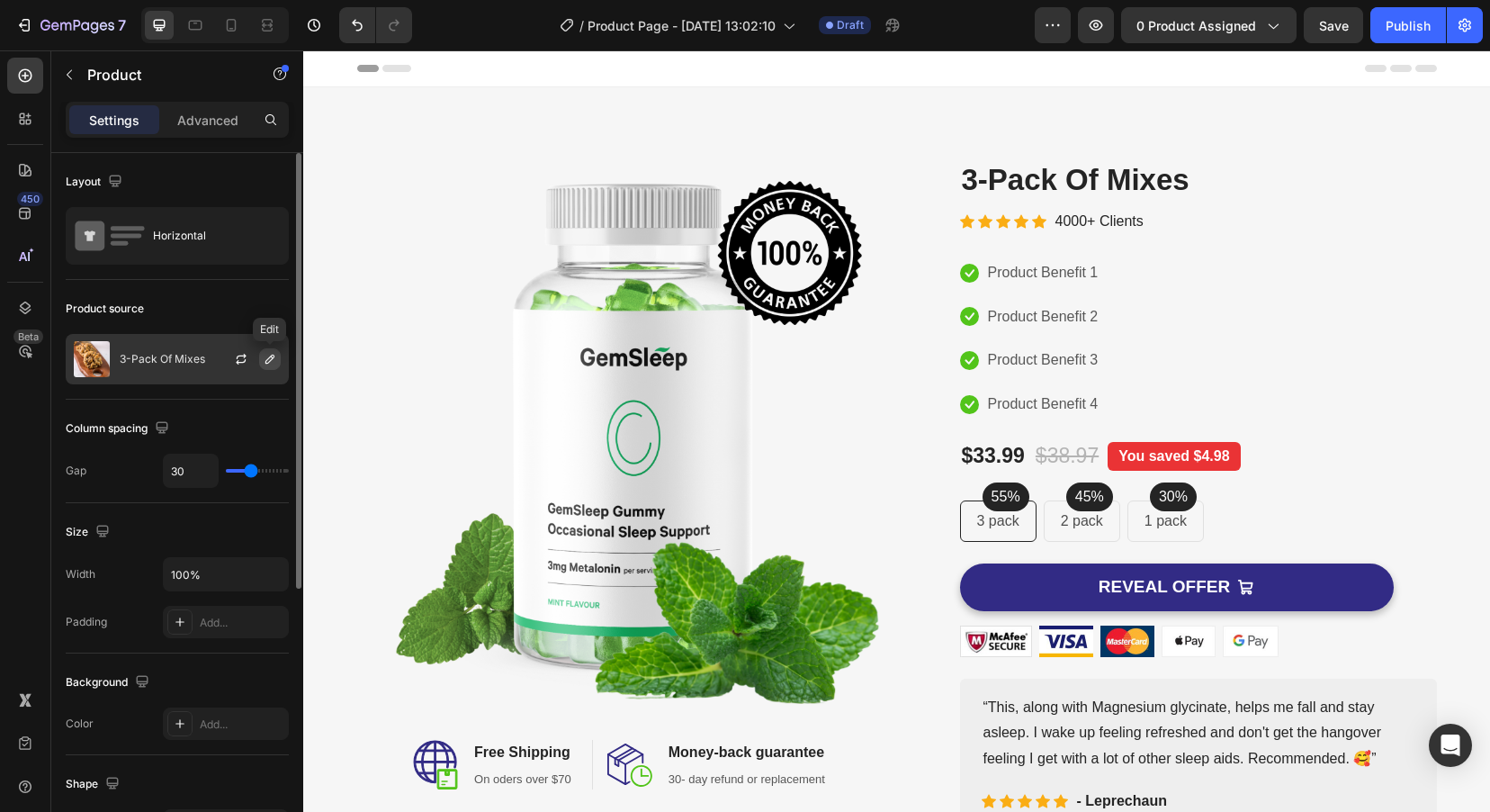
click at [268, 358] on icon "button" at bounding box center [269, 358] width 9 height 9
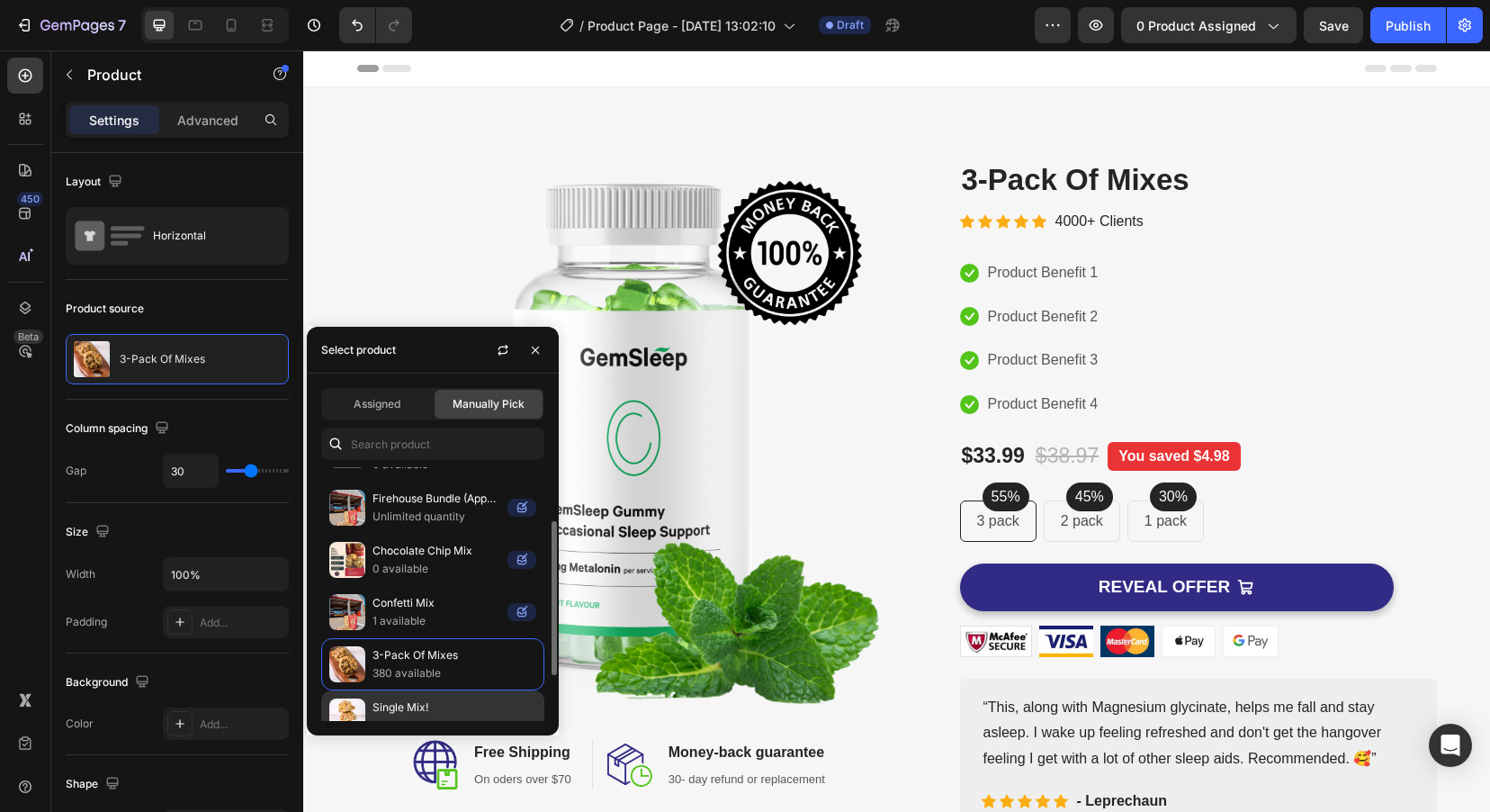
scroll to position [164, 0]
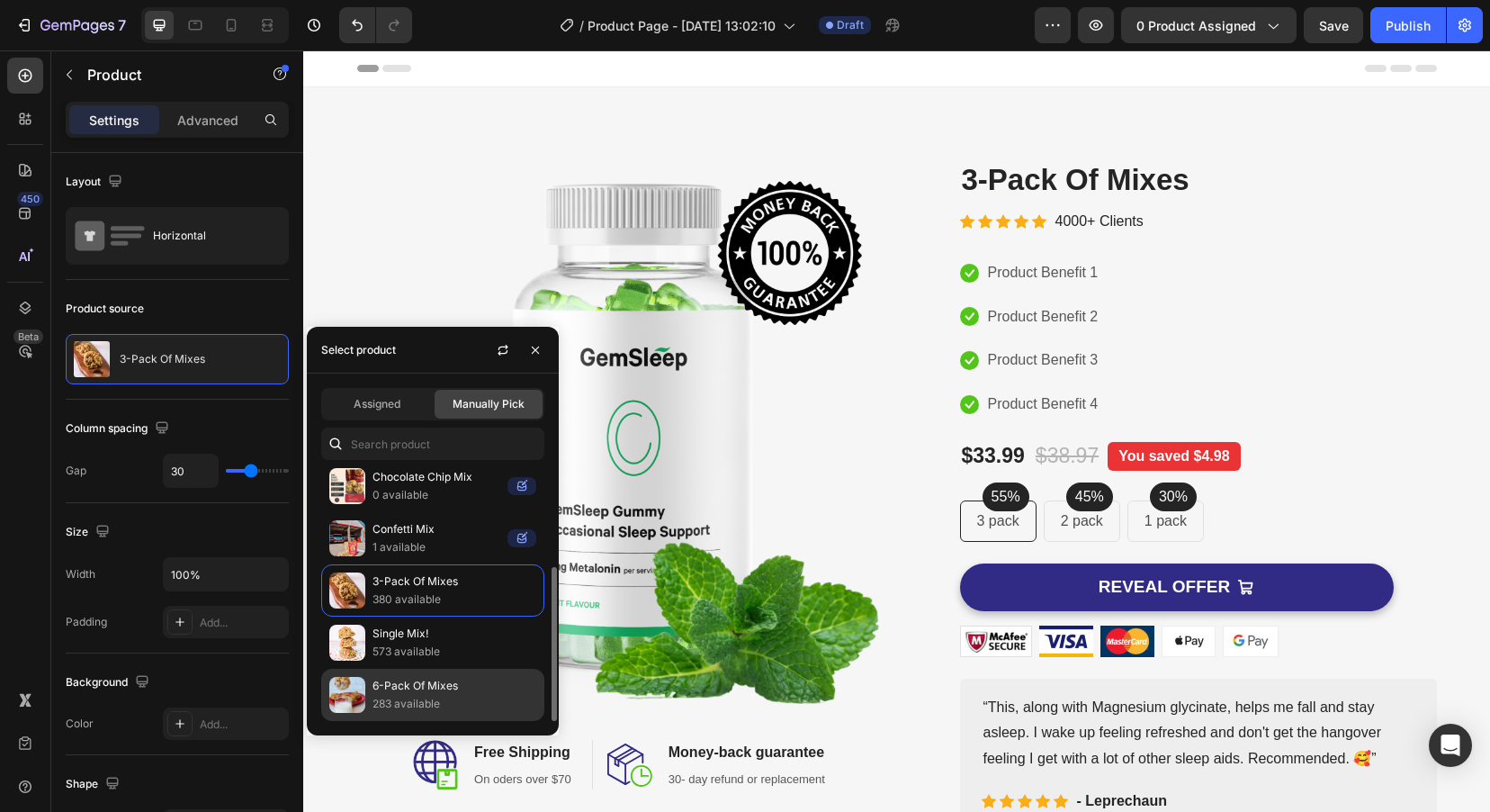
click at [454, 686] on p "6-Pack Of Mixes" at bounding box center [455, 686] width 164 height 18
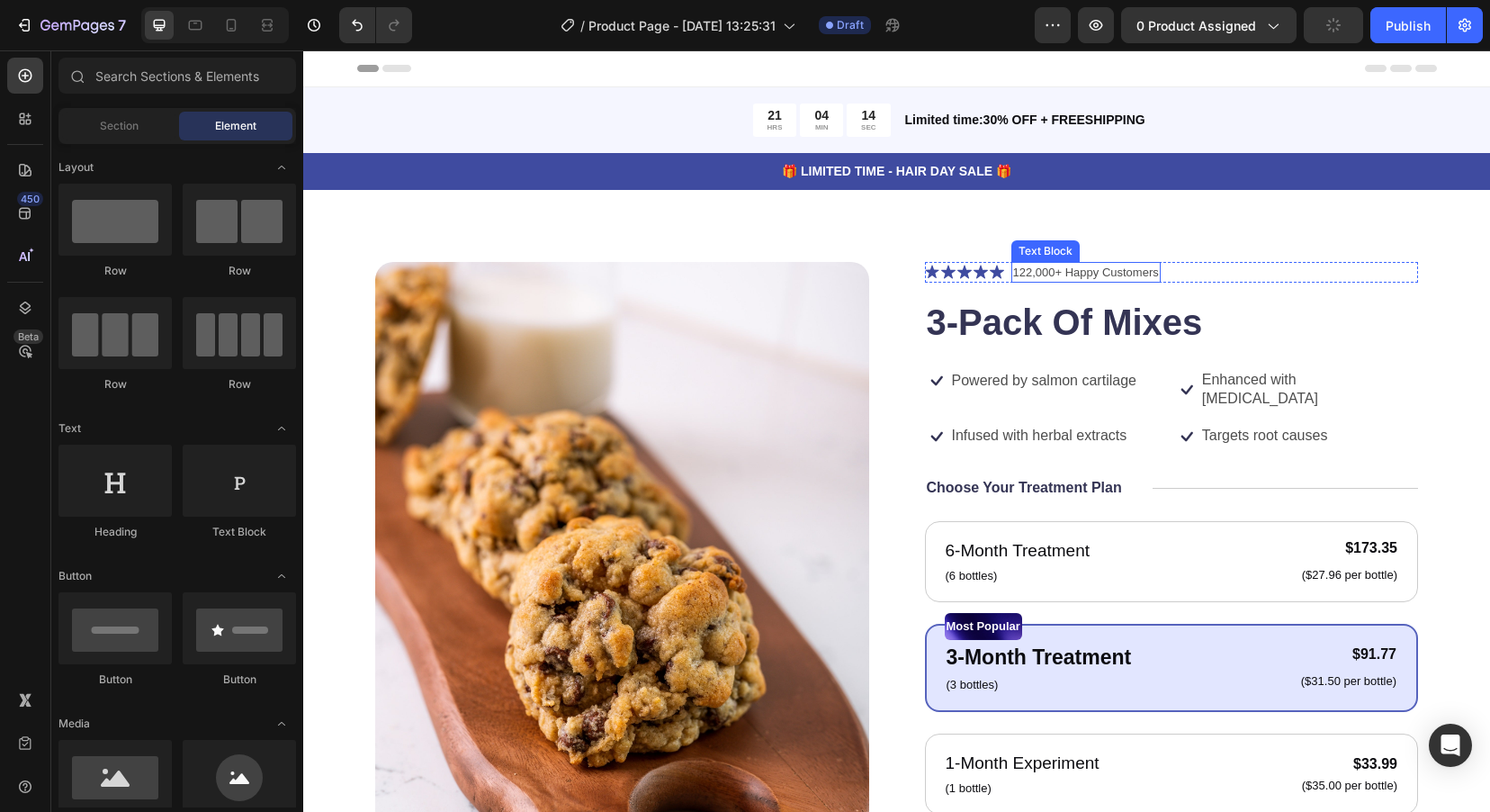
click at [1074, 277] on p "122,000+ Happy Customers" at bounding box center [1086, 272] width 145 height 18
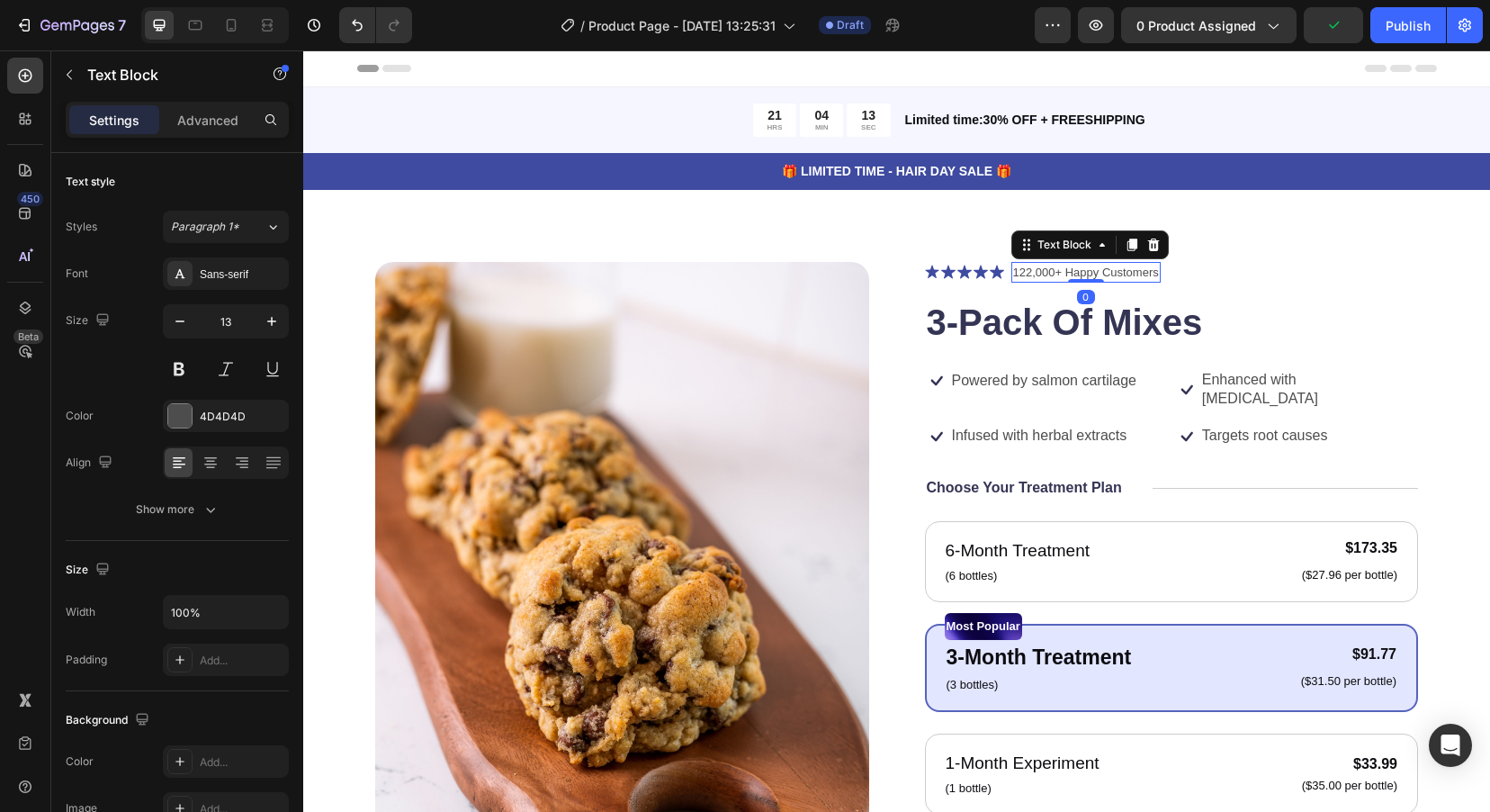
click at [1055, 277] on p "122,000+ Happy Customers" at bounding box center [1086, 272] width 145 height 18
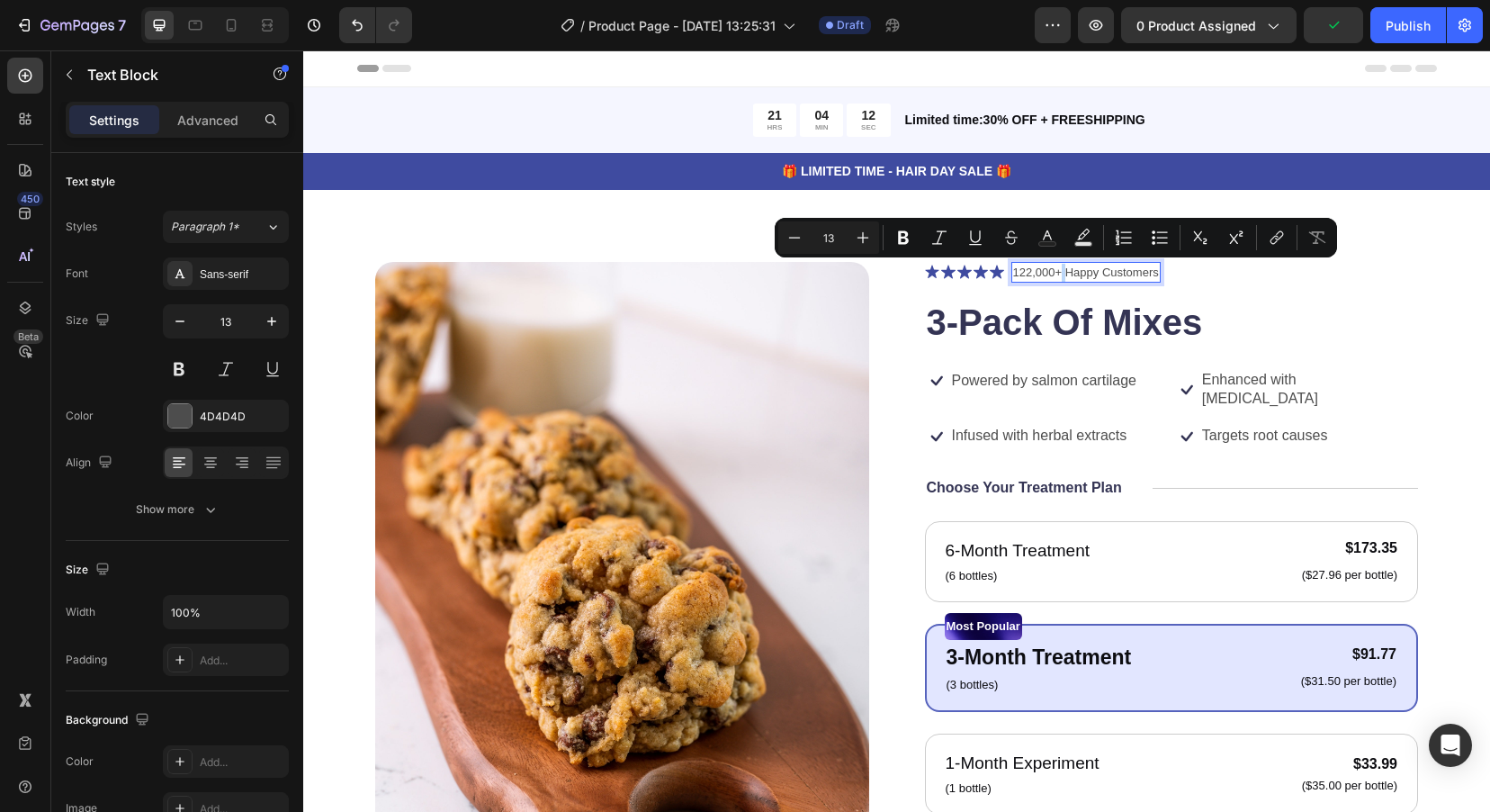
click at [1053, 277] on p "122,000+ Happy Customers" at bounding box center [1086, 272] width 145 height 18
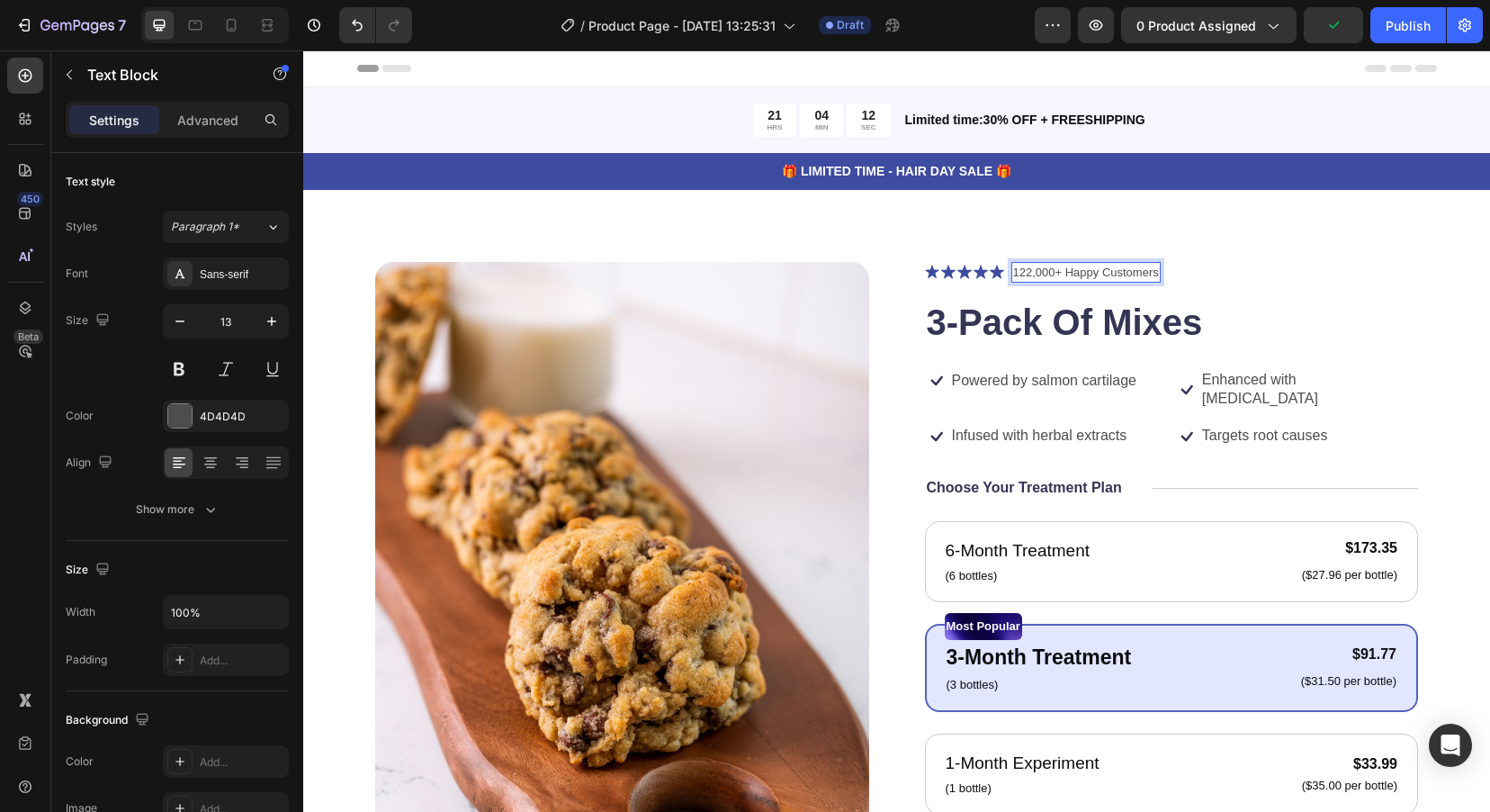
click at [1049, 274] on p "122,000+ Happy Customers" at bounding box center [1086, 272] width 145 height 18
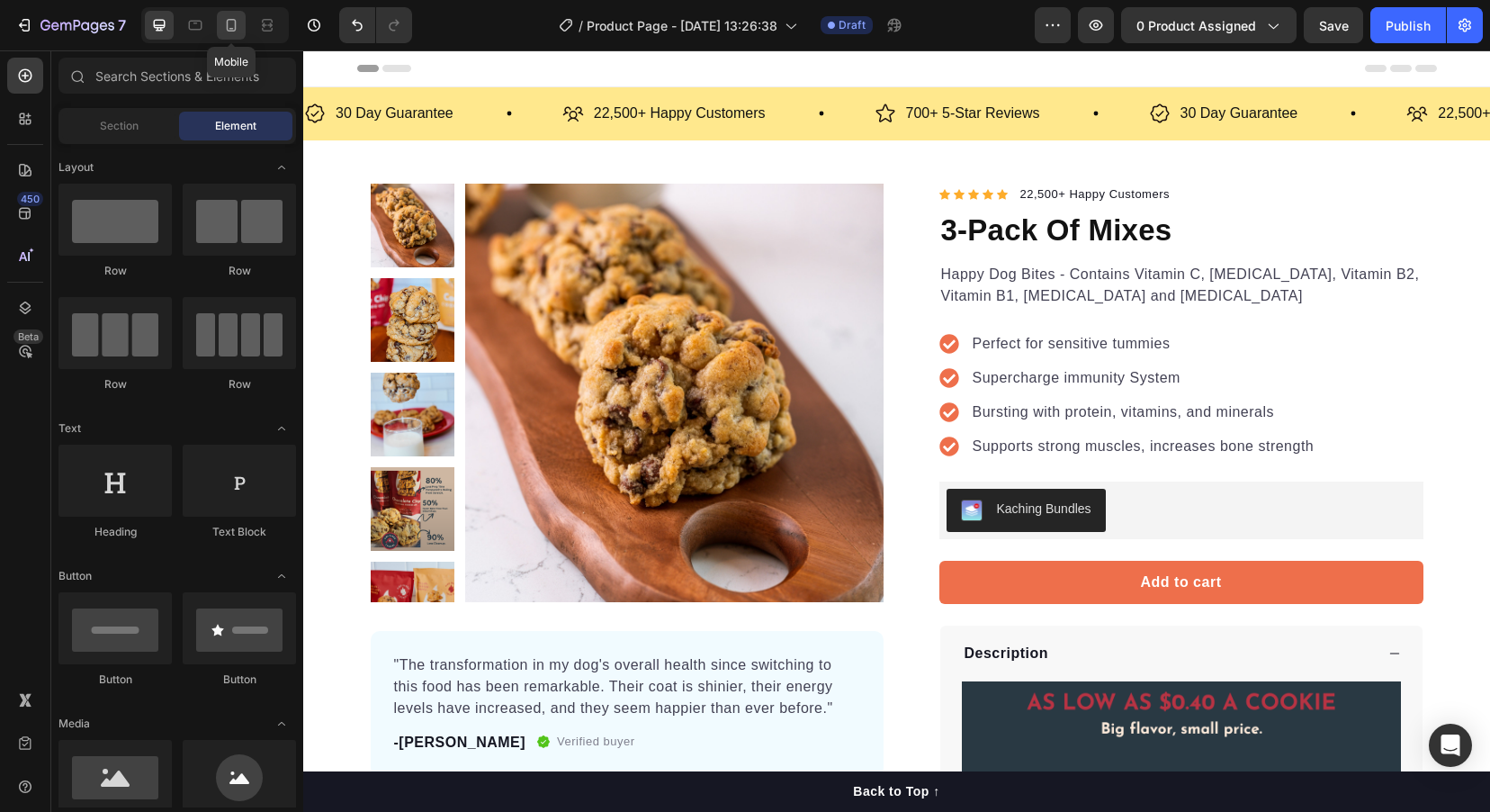
click at [223, 27] on icon at bounding box center [231, 25] width 18 height 18
